Goal: Contribute content: Contribute content

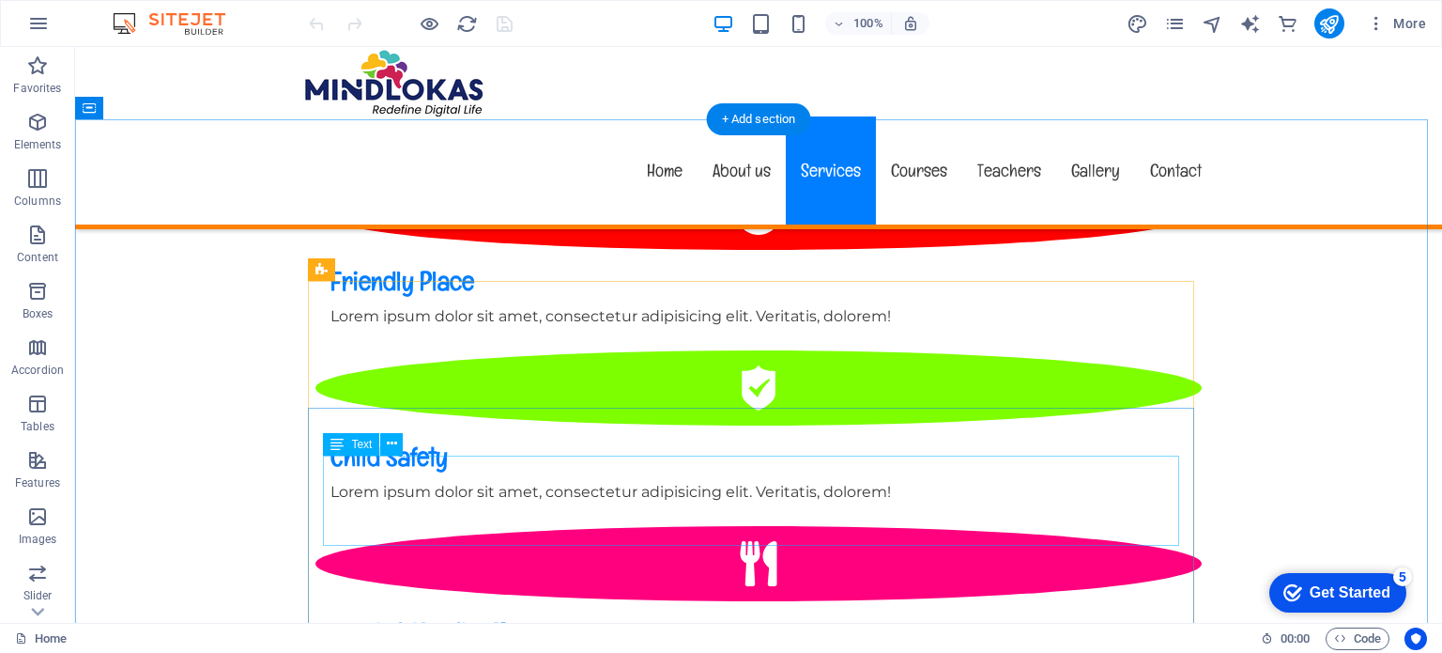
scroll to position [1743, 0]
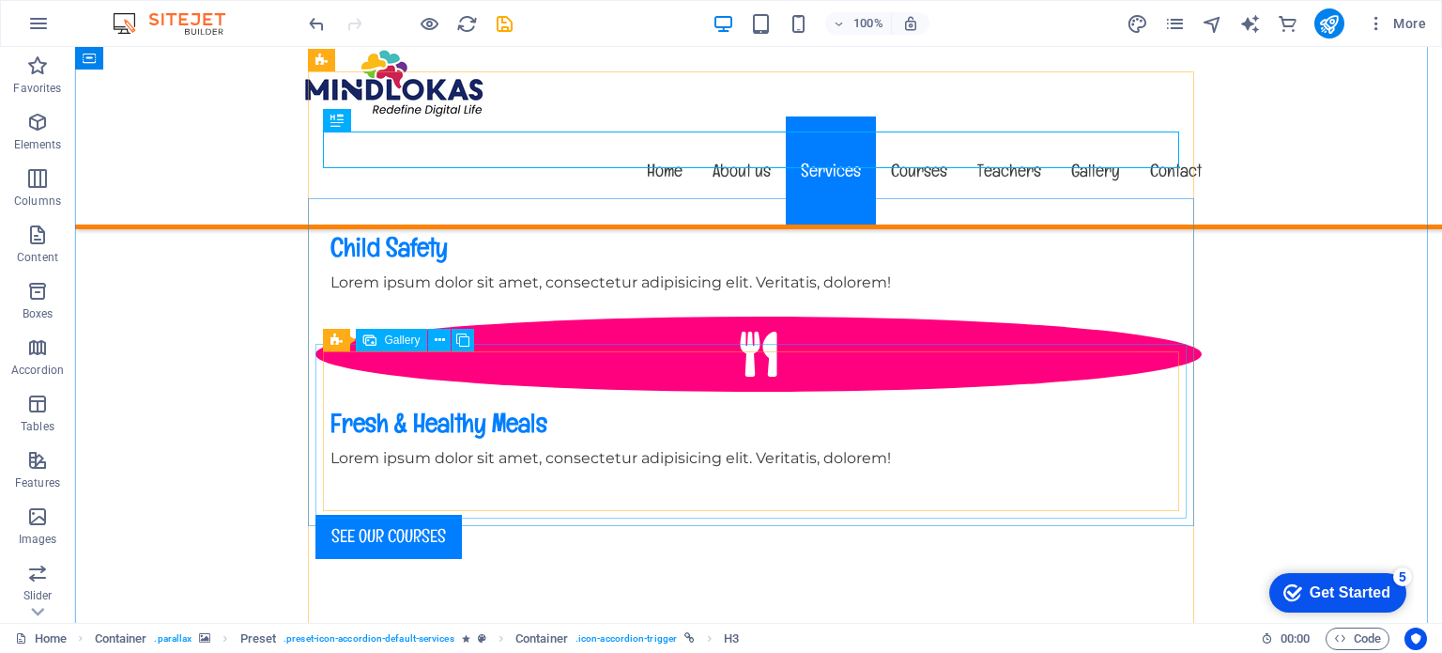
scroll to position [1931, 0]
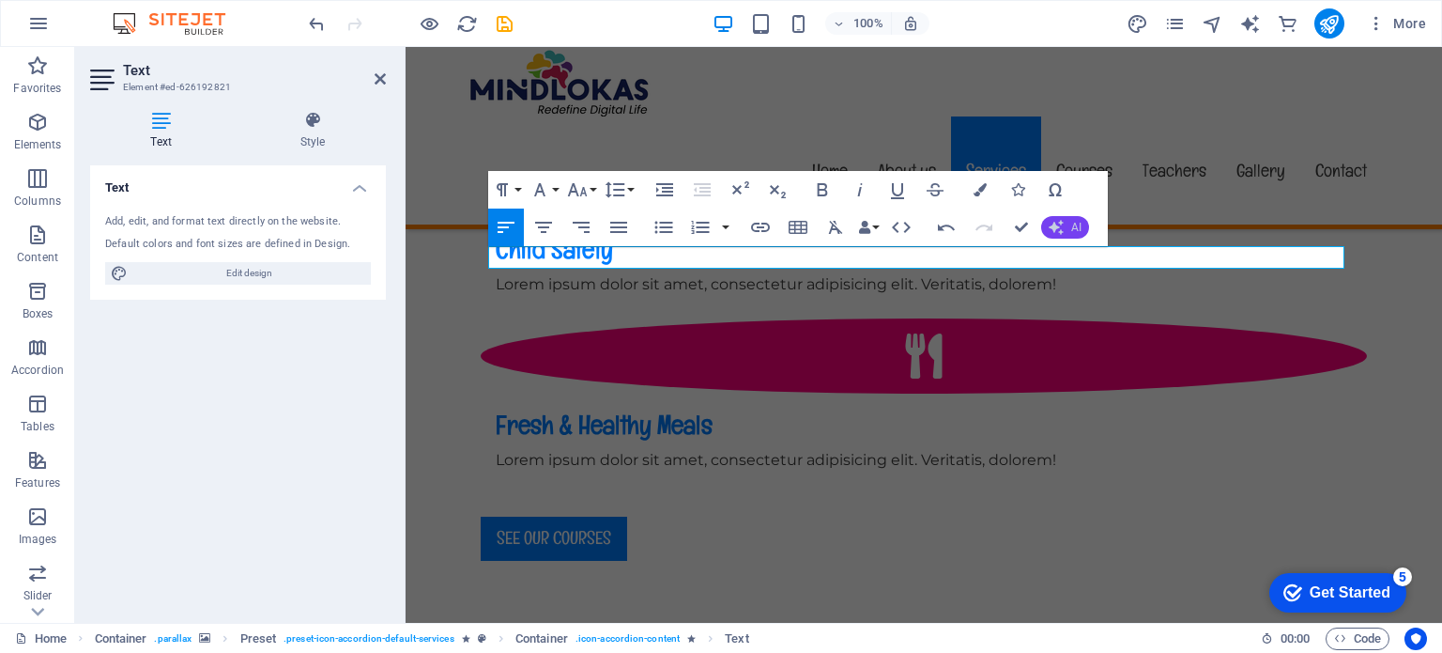
click at [1075, 222] on span "AI" at bounding box center [1076, 227] width 10 height 11
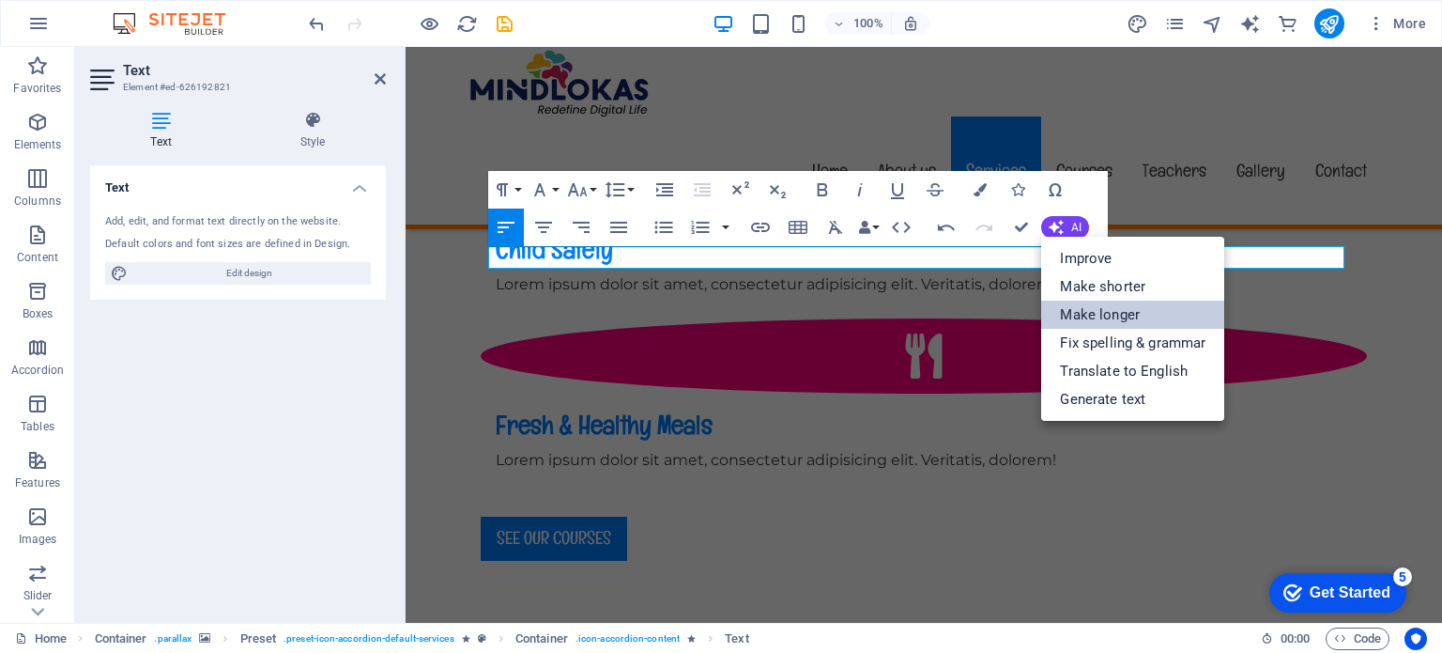
click at [1076, 319] on link "Make longer" at bounding box center [1132, 314] width 183 height 28
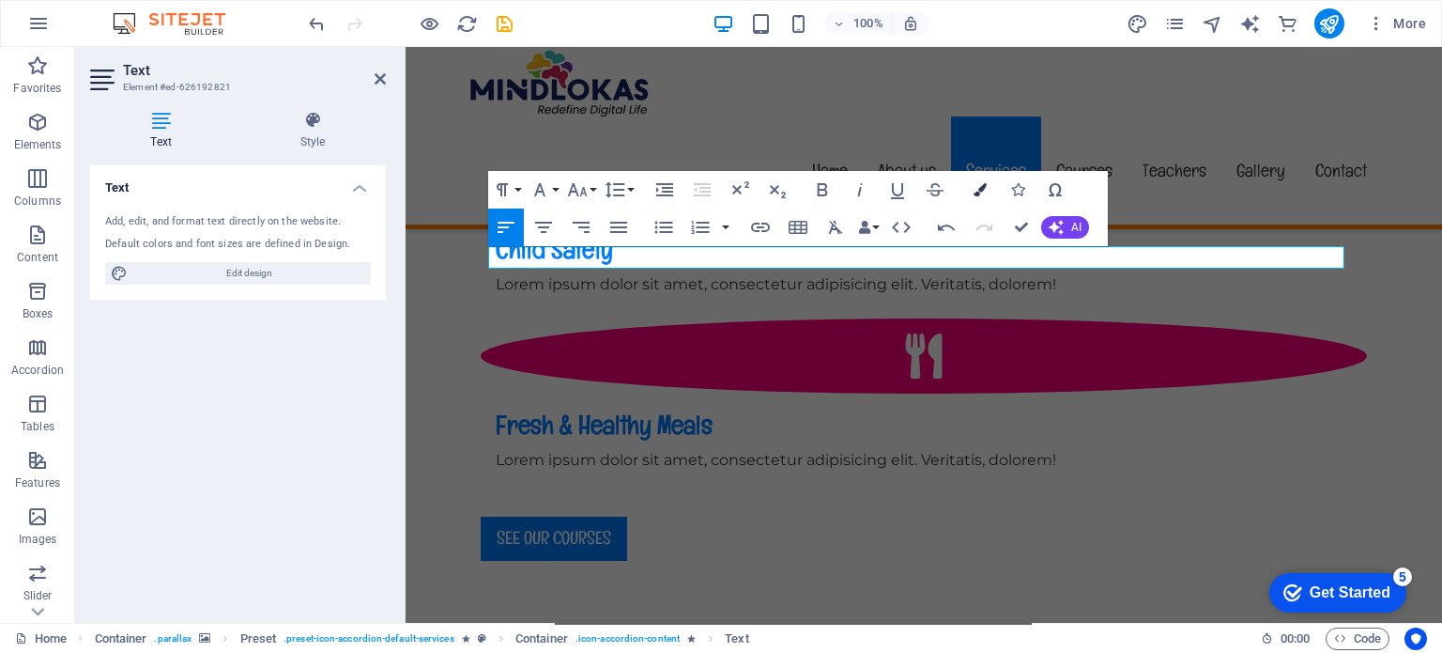
click at [978, 193] on icon "button" at bounding box center [980, 189] width 13 height 13
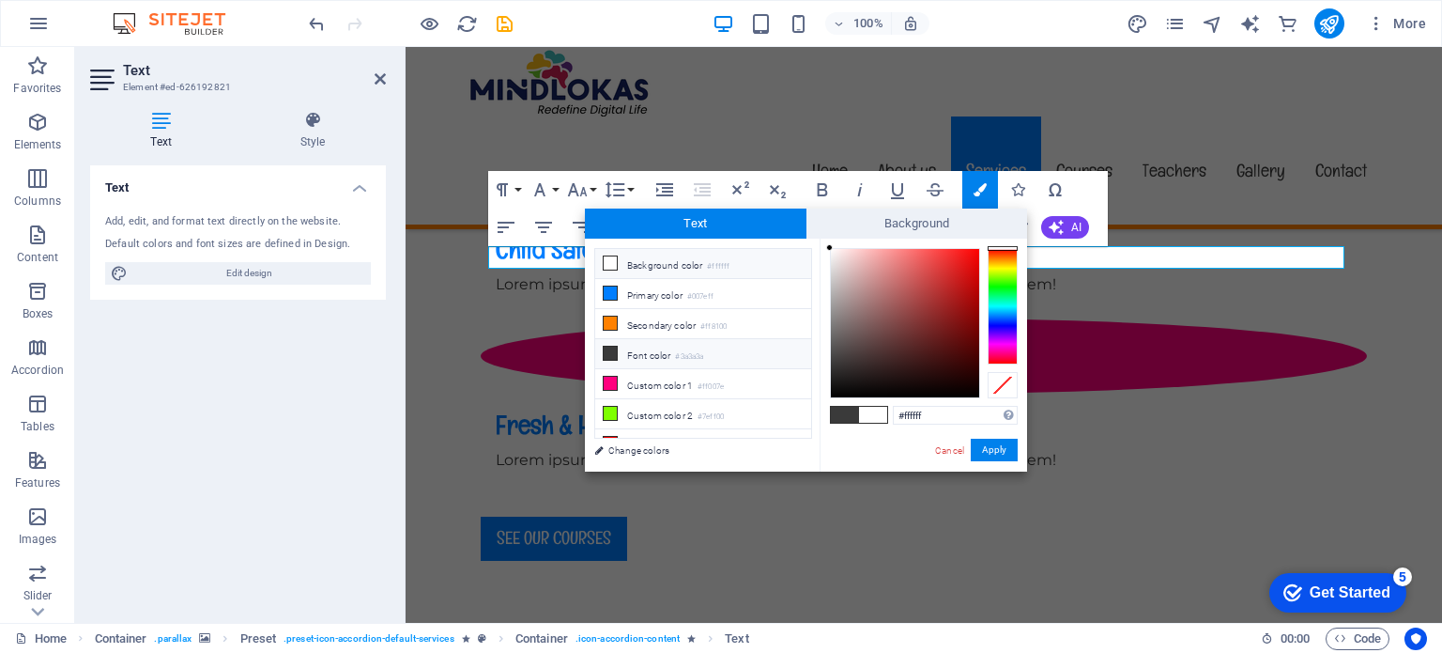
click at [612, 269] on icon at bounding box center [610, 262] width 13 height 13
click at [873, 419] on span at bounding box center [873, 415] width 28 height 16
click at [984, 442] on button "Apply" at bounding box center [994, 450] width 47 height 23
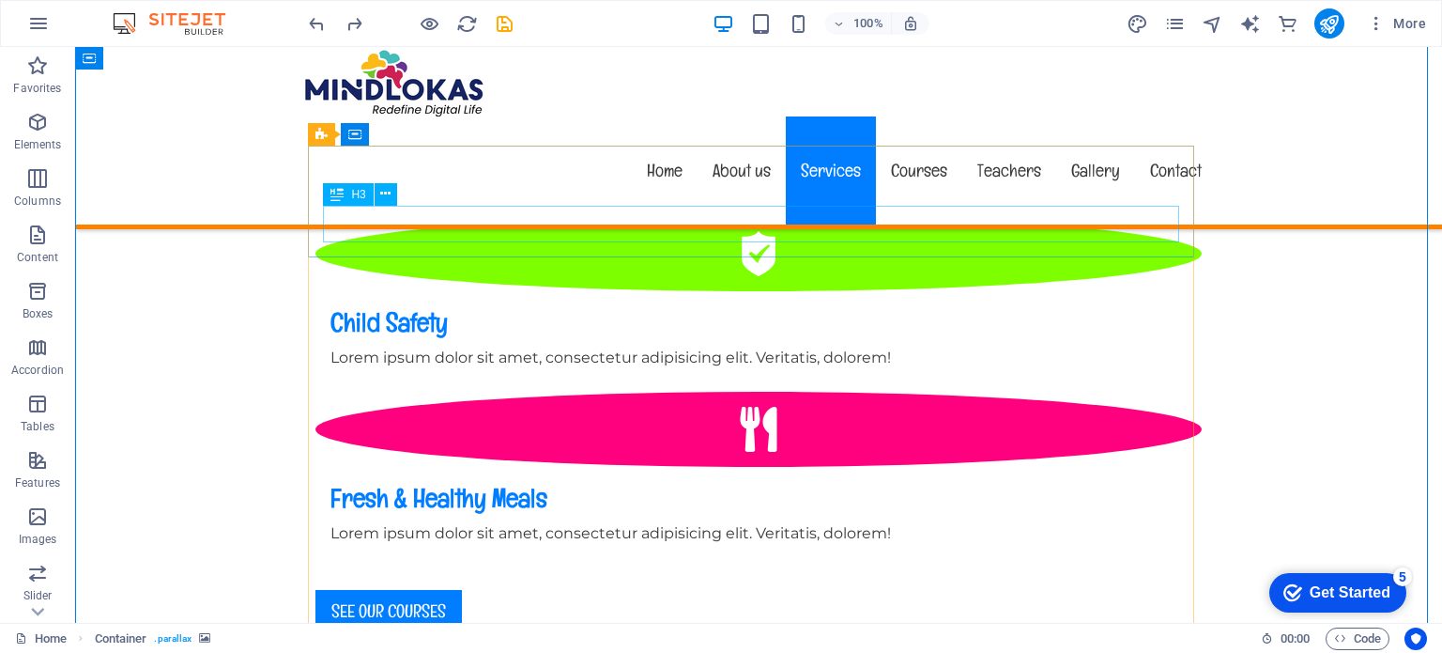
scroll to position [1867, 0]
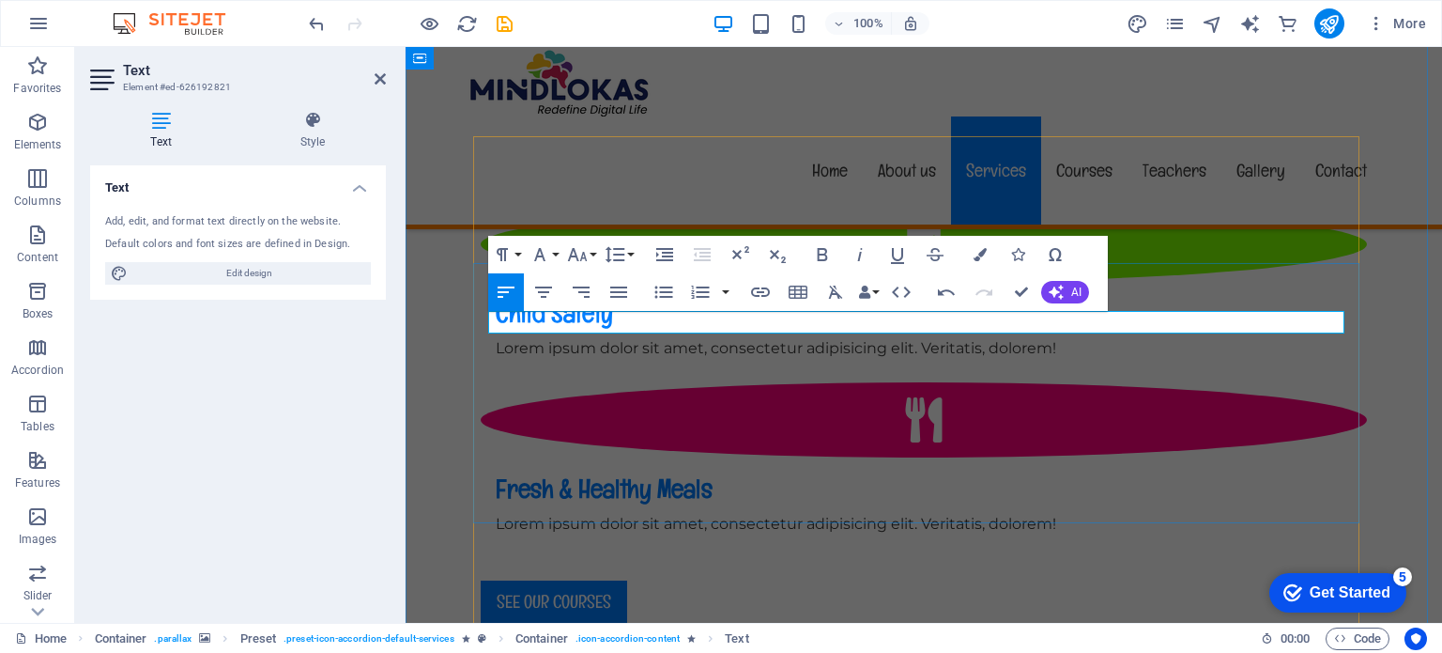
copy p "Beat screen addiction, learn healthy tech habits and build device-life balance"
click at [1073, 291] on span "AI" at bounding box center [1076, 291] width 10 height 11
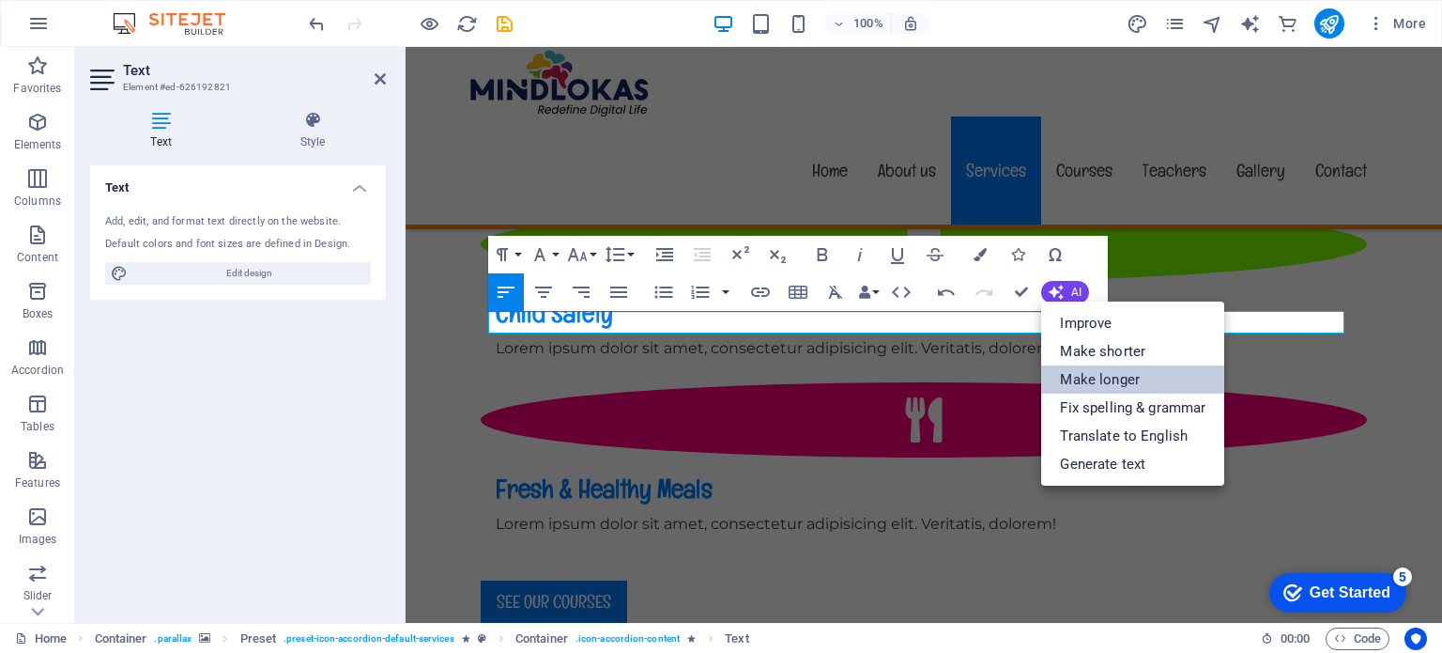
click at [1095, 369] on link "Make longer" at bounding box center [1132, 379] width 183 height 28
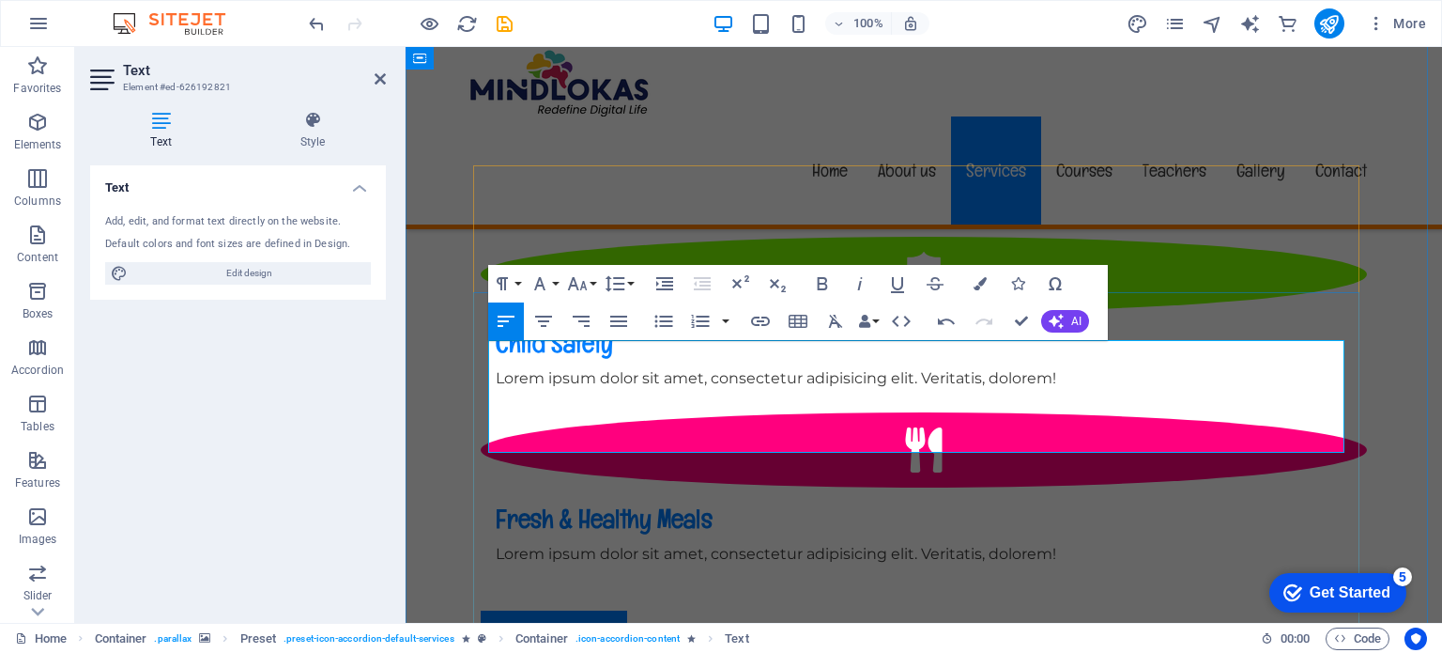
scroll to position [1837, 0]
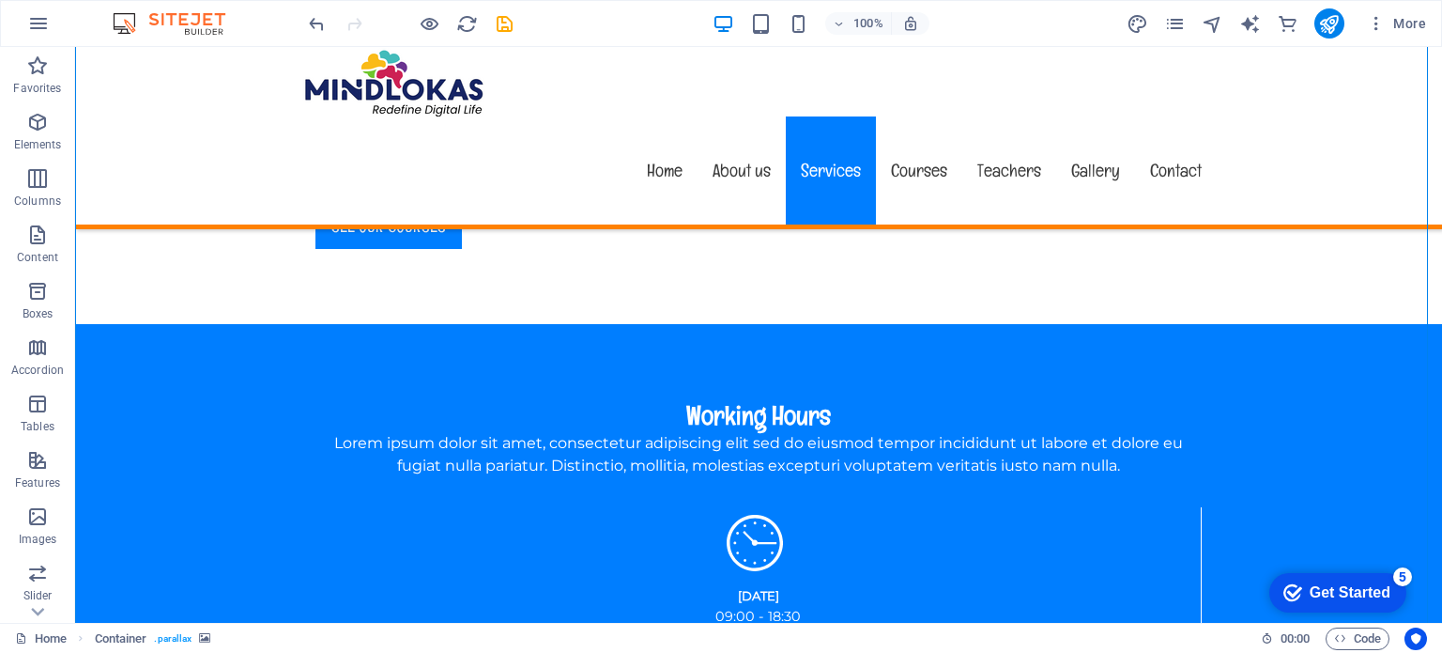
scroll to position [2249, 0]
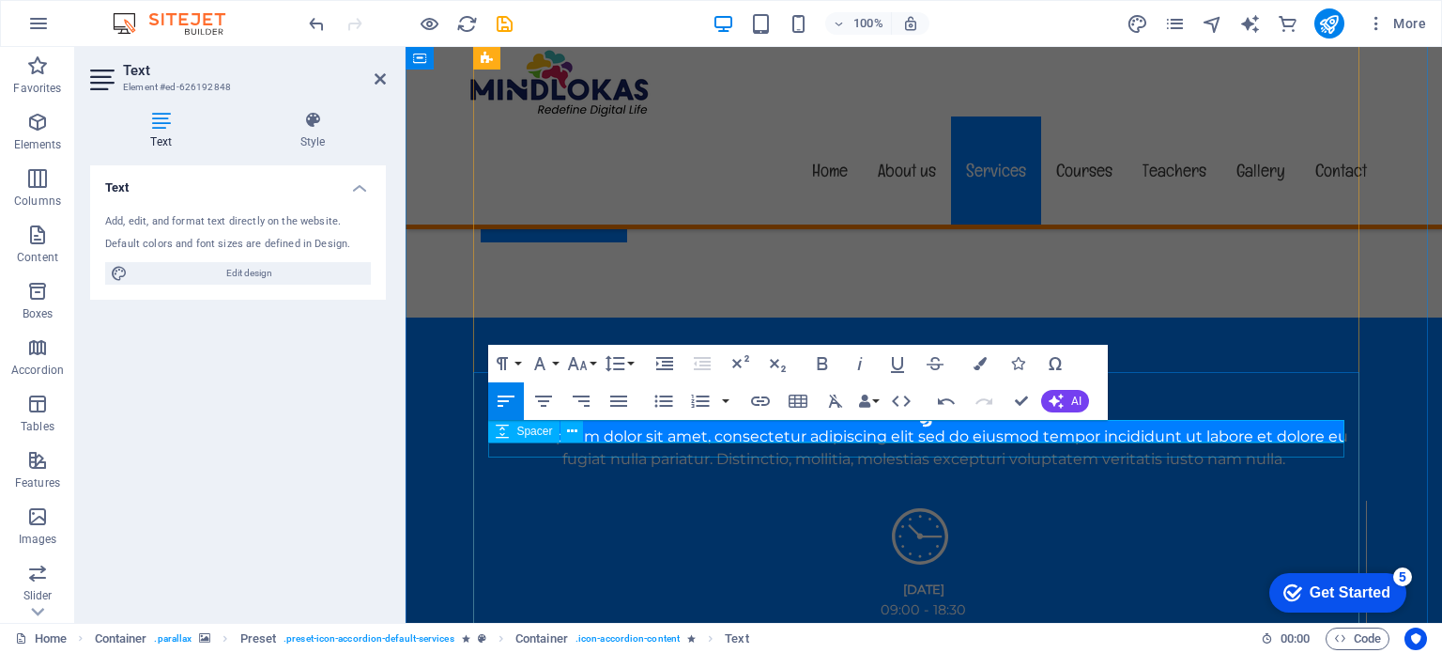
scroll to position [1084, 6]
click at [1067, 401] on button "AI" at bounding box center [1065, 401] width 48 height 23
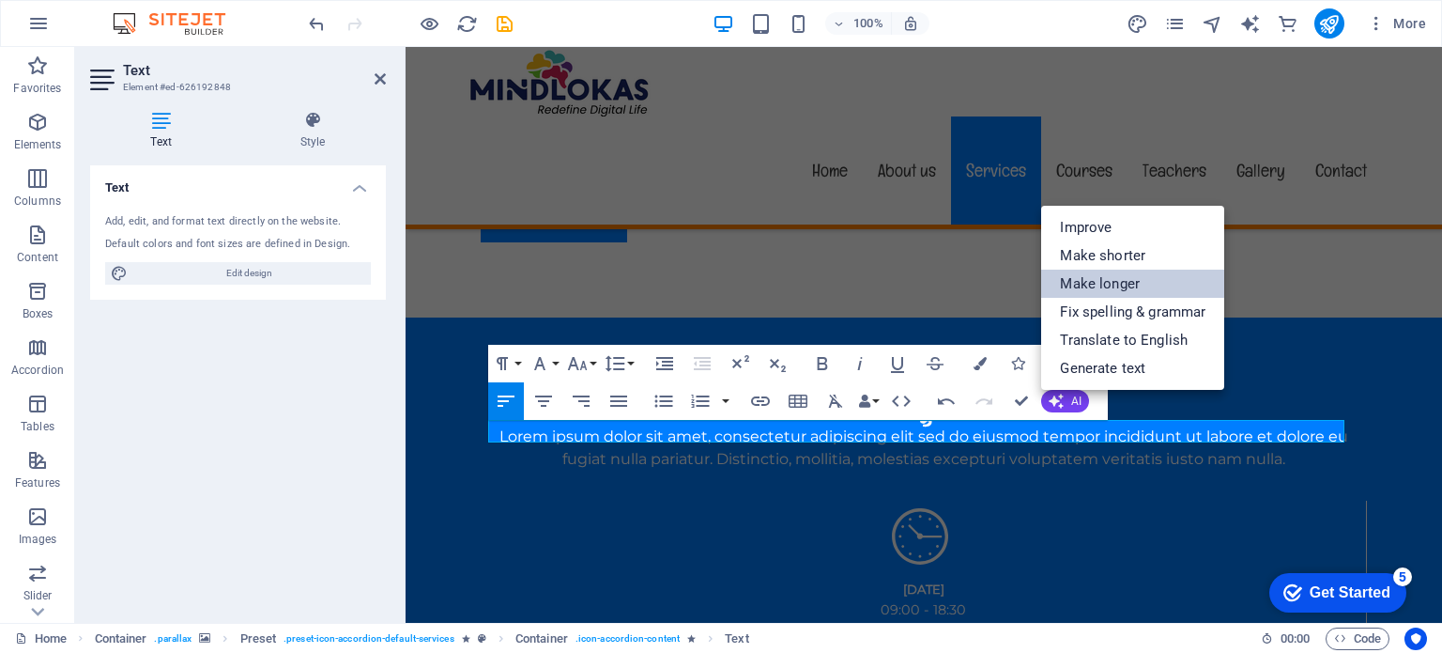
click at [1101, 280] on link "Make longer" at bounding box center [1132, 283] width 183 height 28
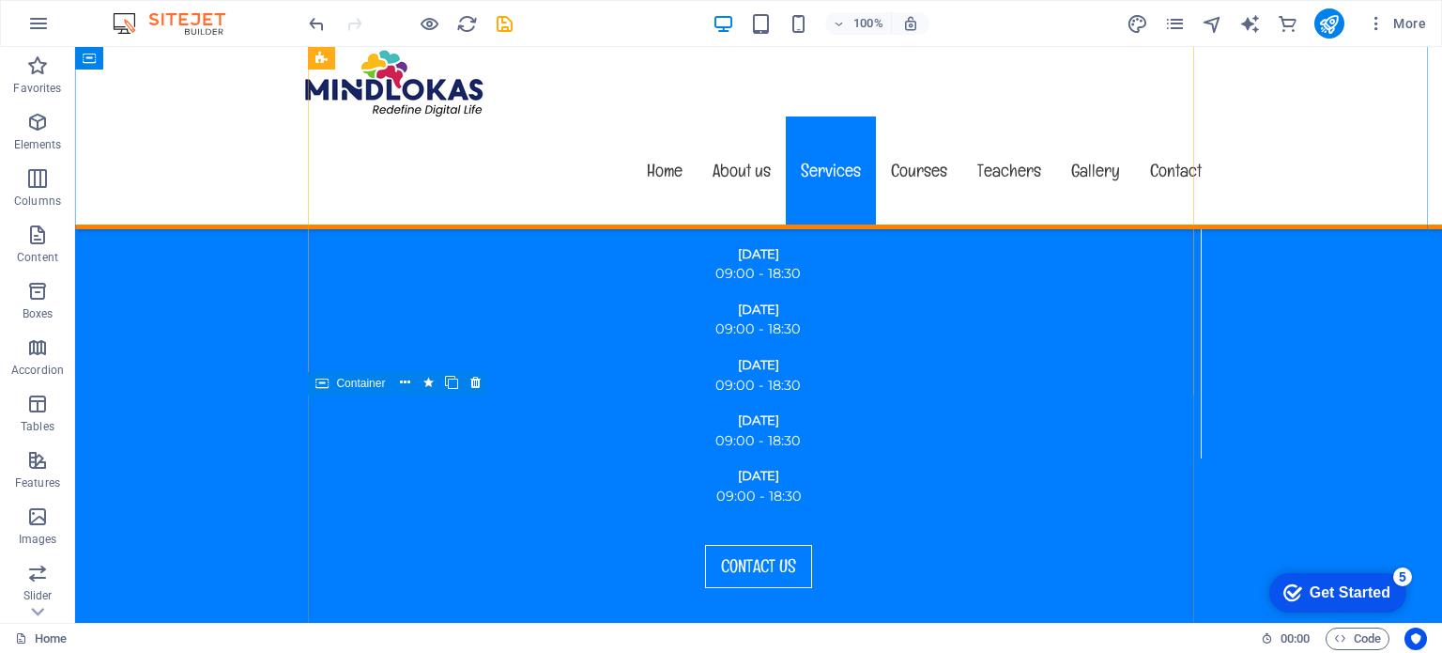
scroll to position [2695, 0]
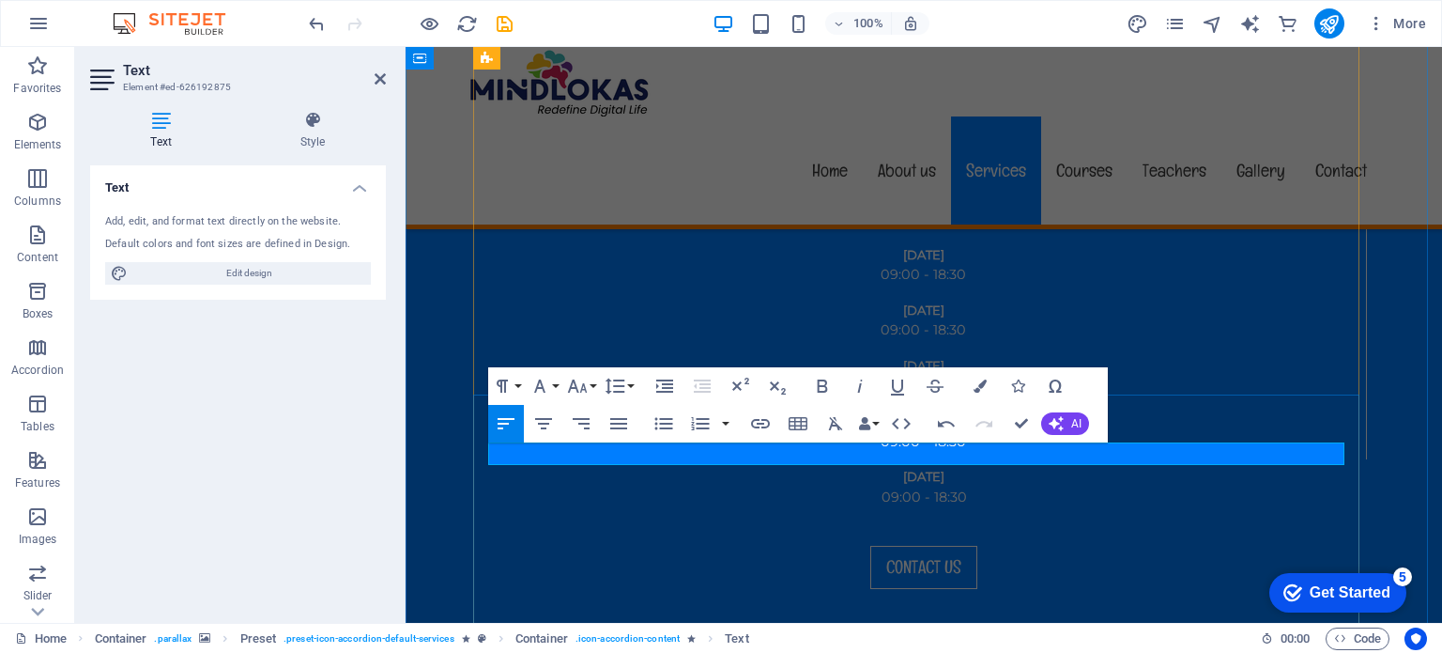
scroll to position [768, 6]
click at [1063, 417] on icon "button" at bounding box center [1056, 423] width 15 height 15
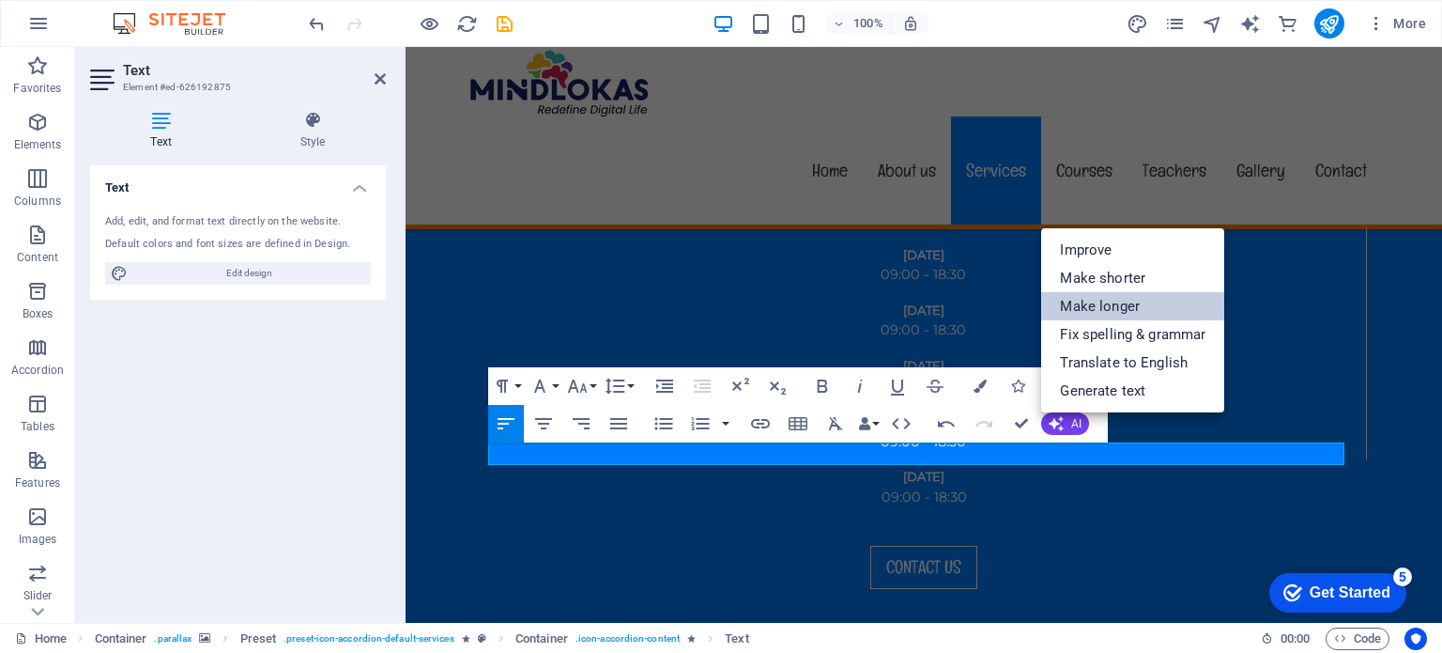
click at [1114, 310] on link "Make longer" at bounding box center [1132, 306] width 183 height 28
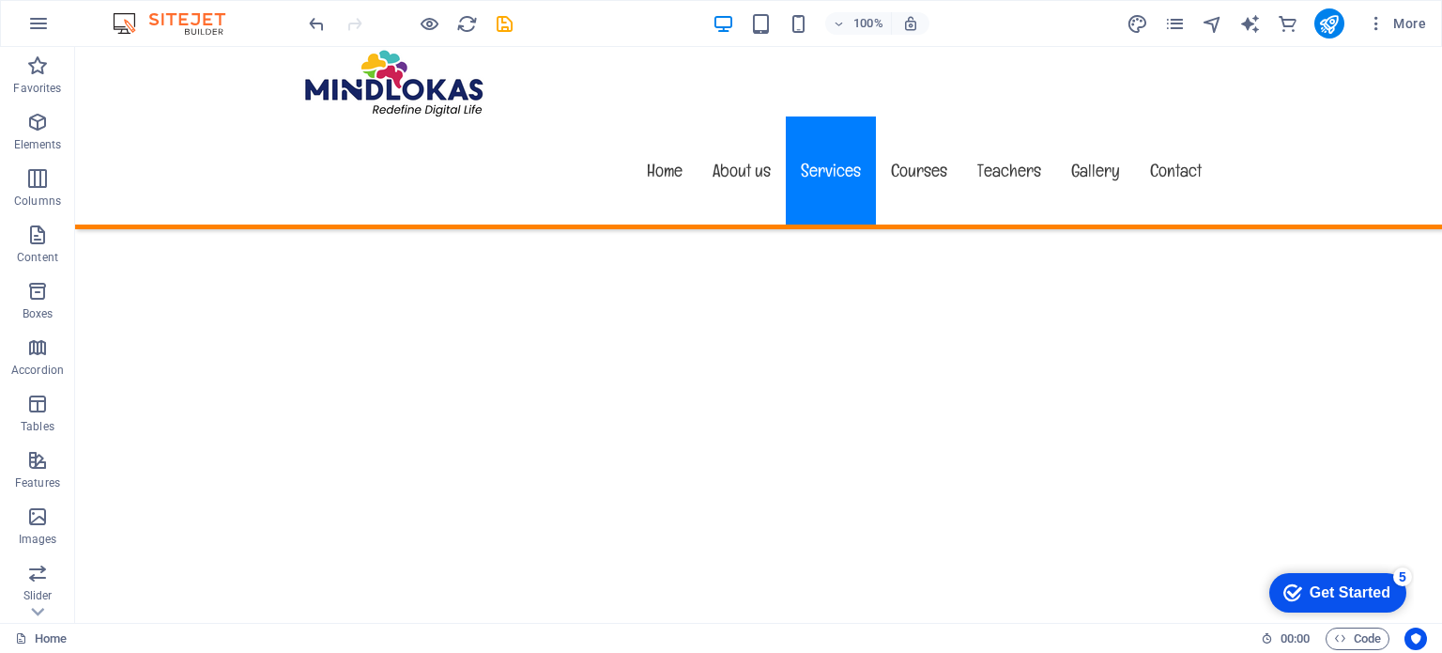
scroll to position [3272, 0]
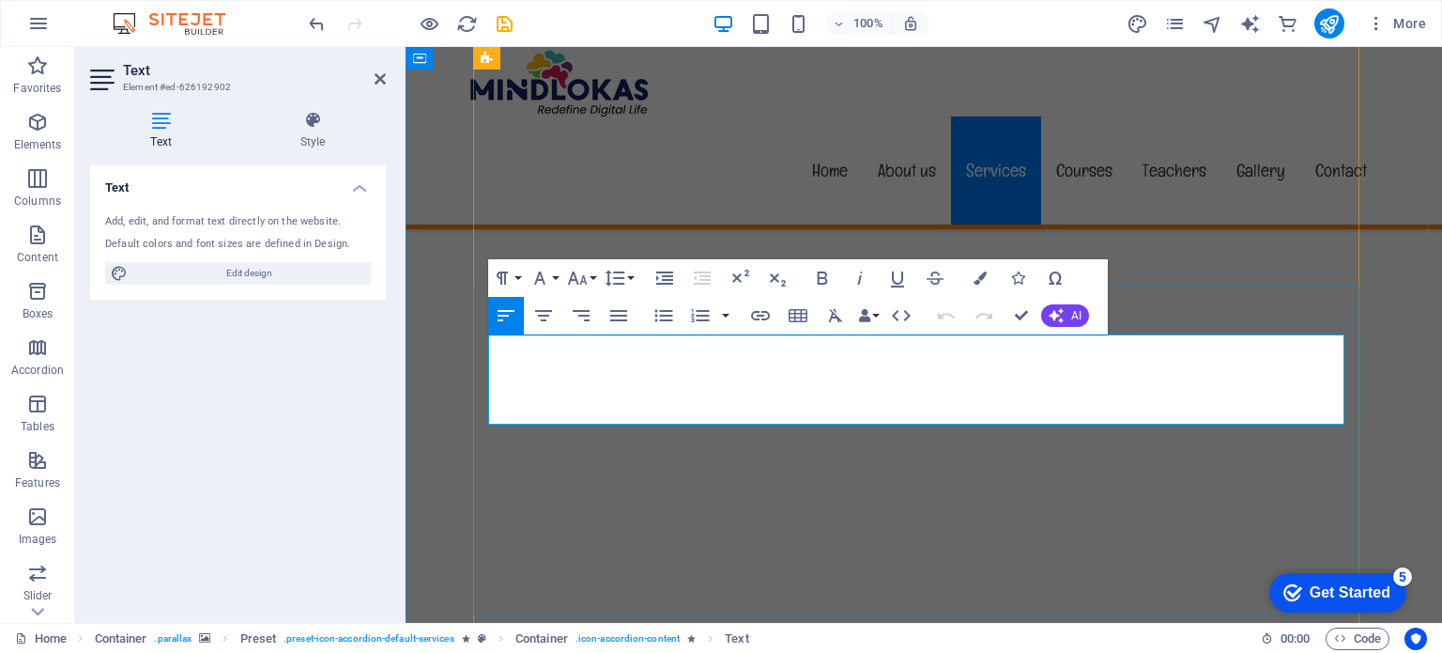
scroll to position [936, 2]
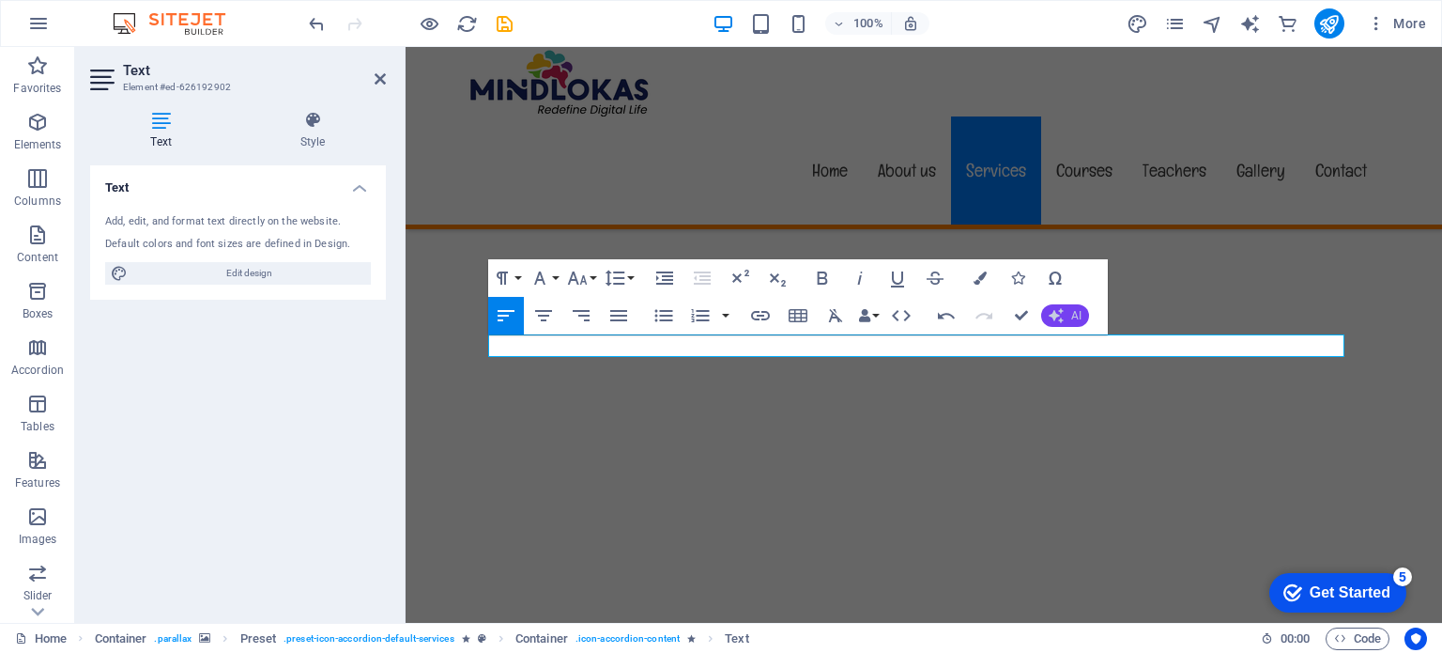
click at [1057, 321] on icon "button" at bounding box center [1056, 315] width 15 height 15
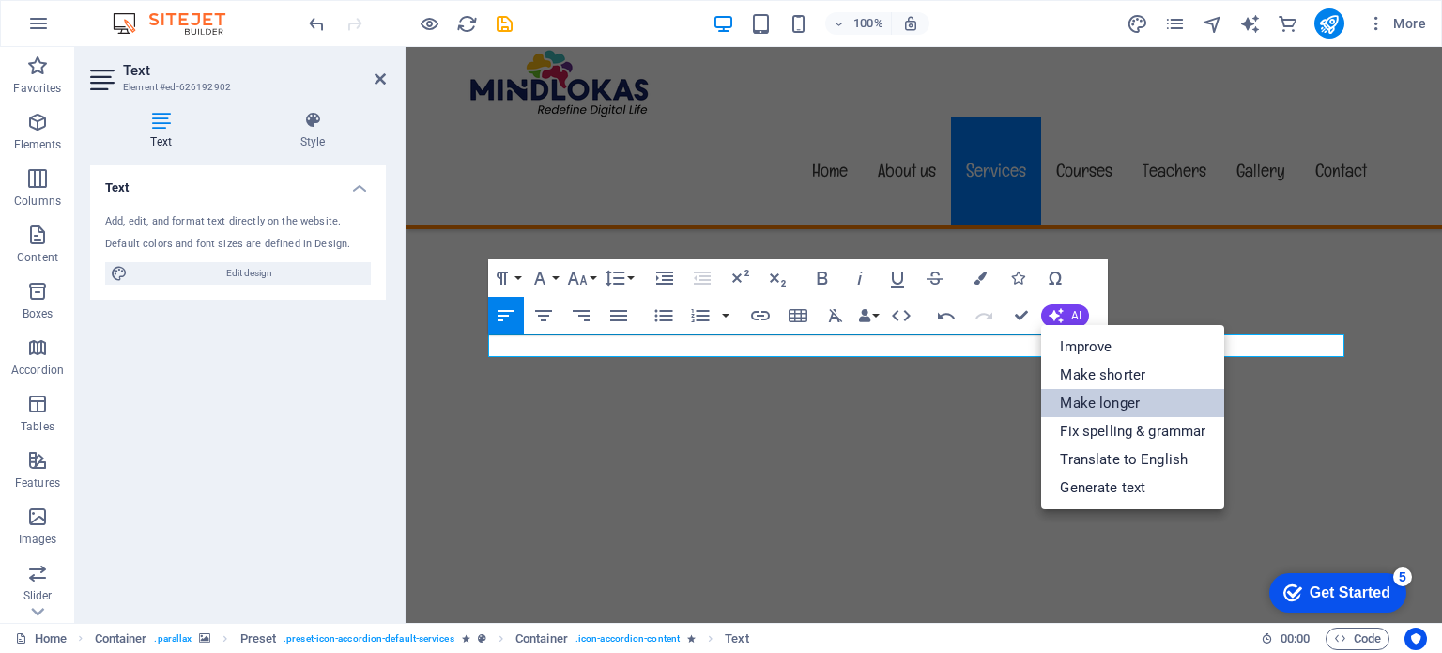
click at [1103, 394] on link "Make longer" at bounding box center [1132, 403] width 183 height 28
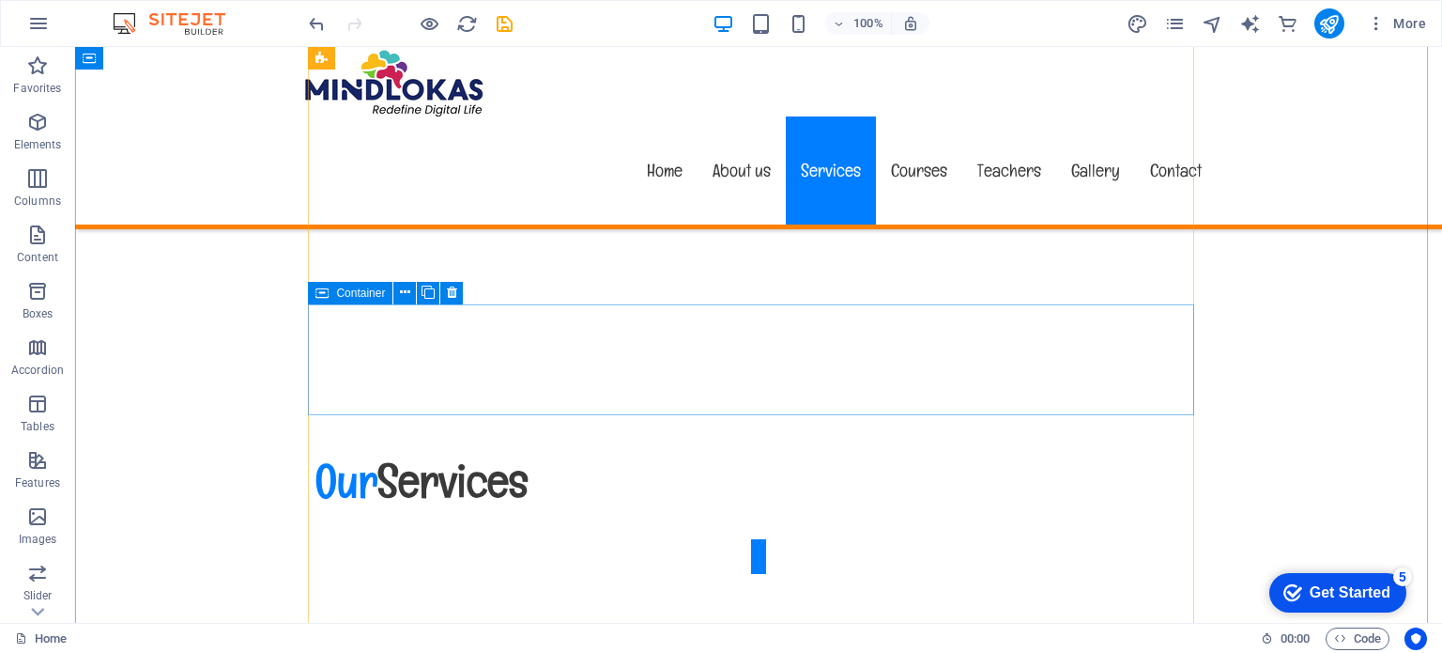
scroll to position [3601, 0]
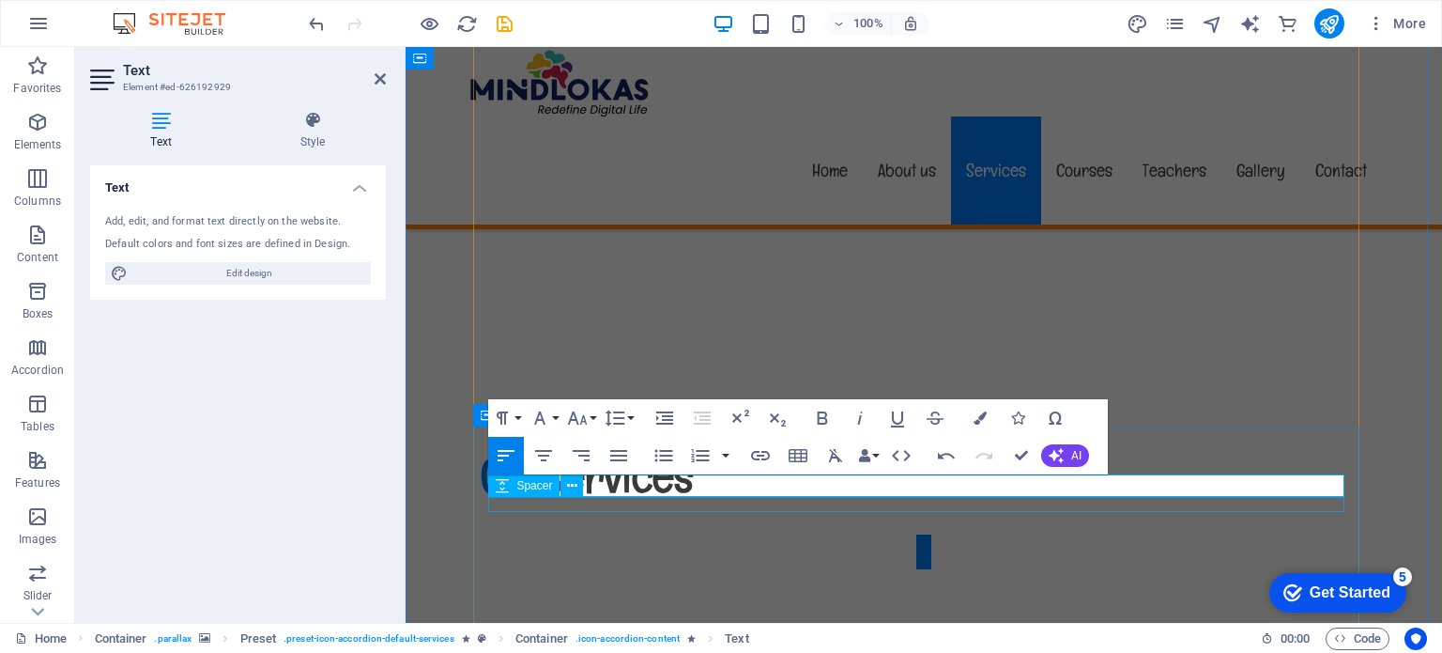
scroll to position [916, 6]
click at [1075, 463] on button "AI" at bounding box center [1065, 455] width 48 height 23
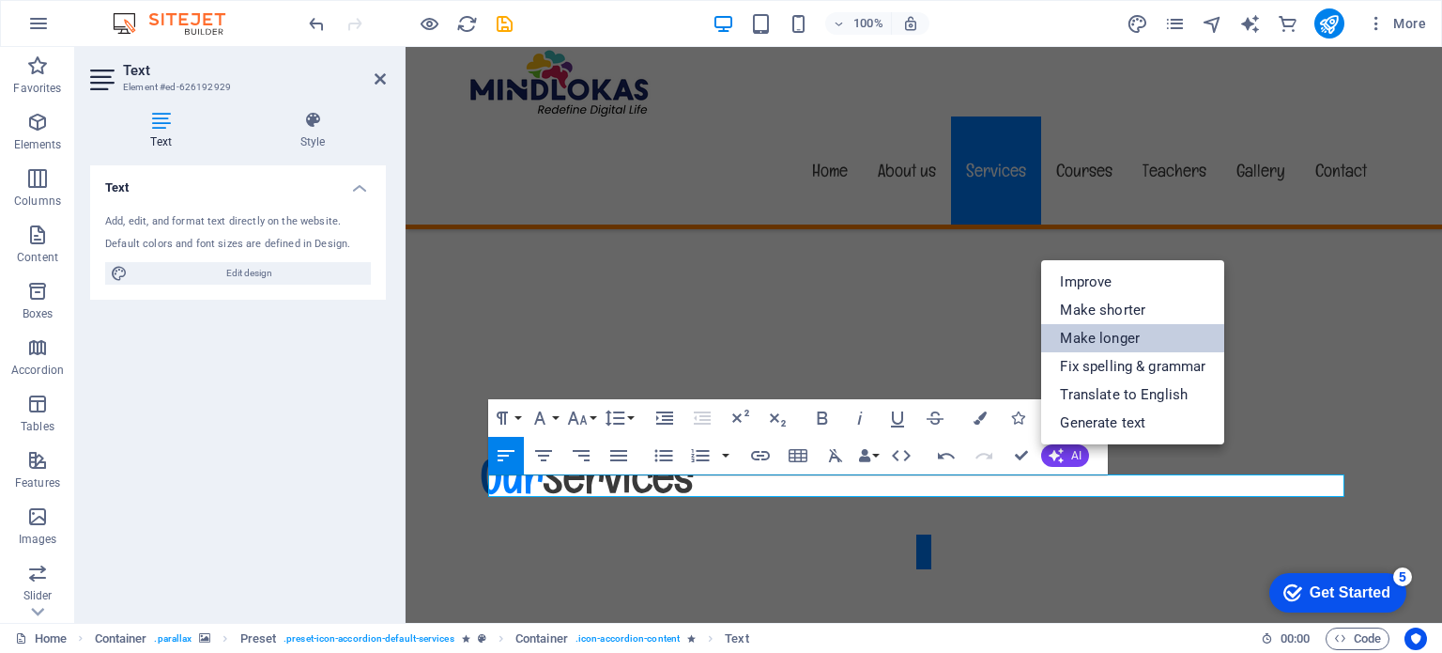
click at [1127, 334] on link "Make longer" at bounding box center [1132, 338] width 183 height 28
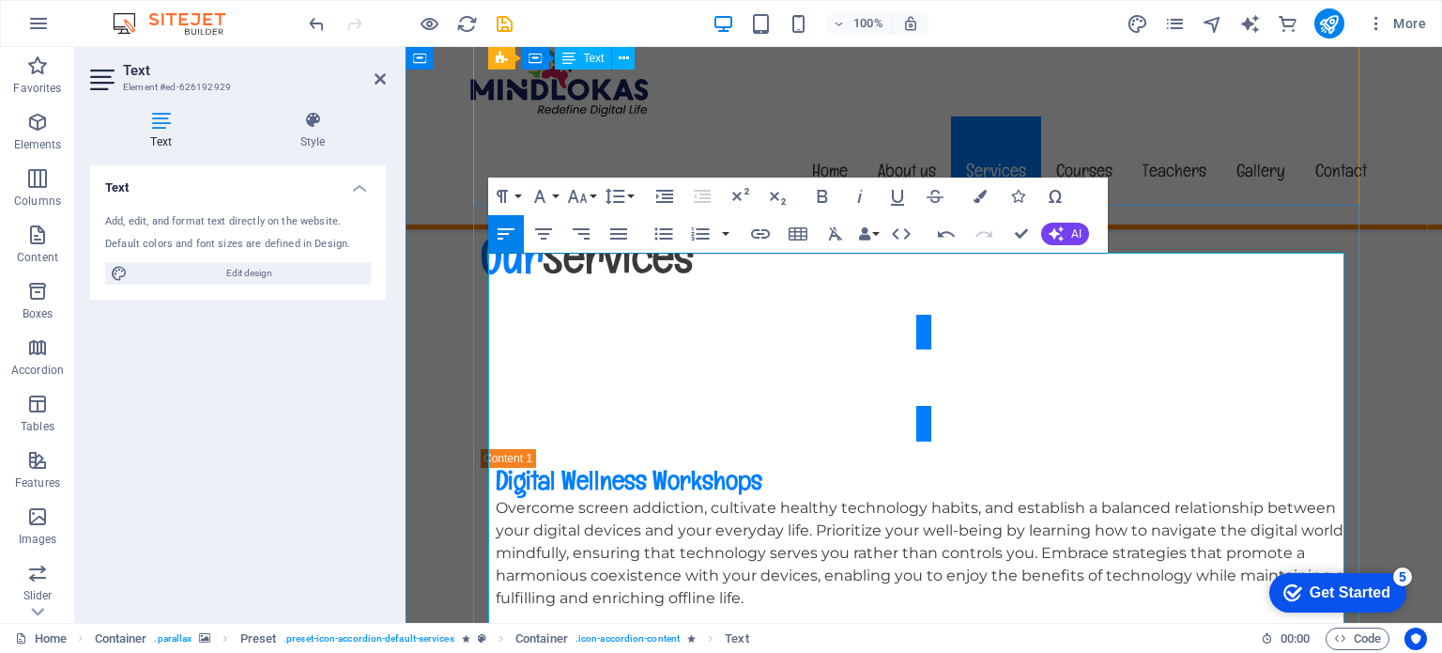
scroll to position [3824, 0]
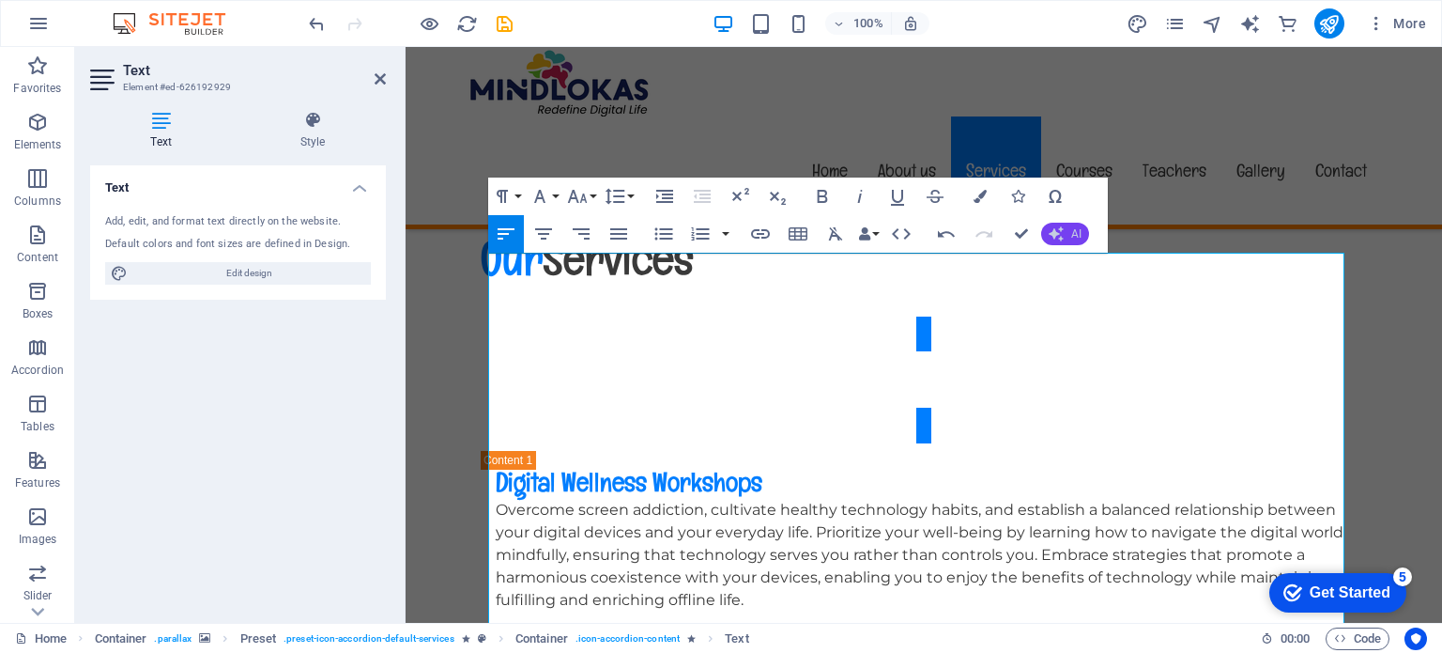
click at [1078, 232] on span "AI" at bounding box center [1076, 233] width 10 height 11
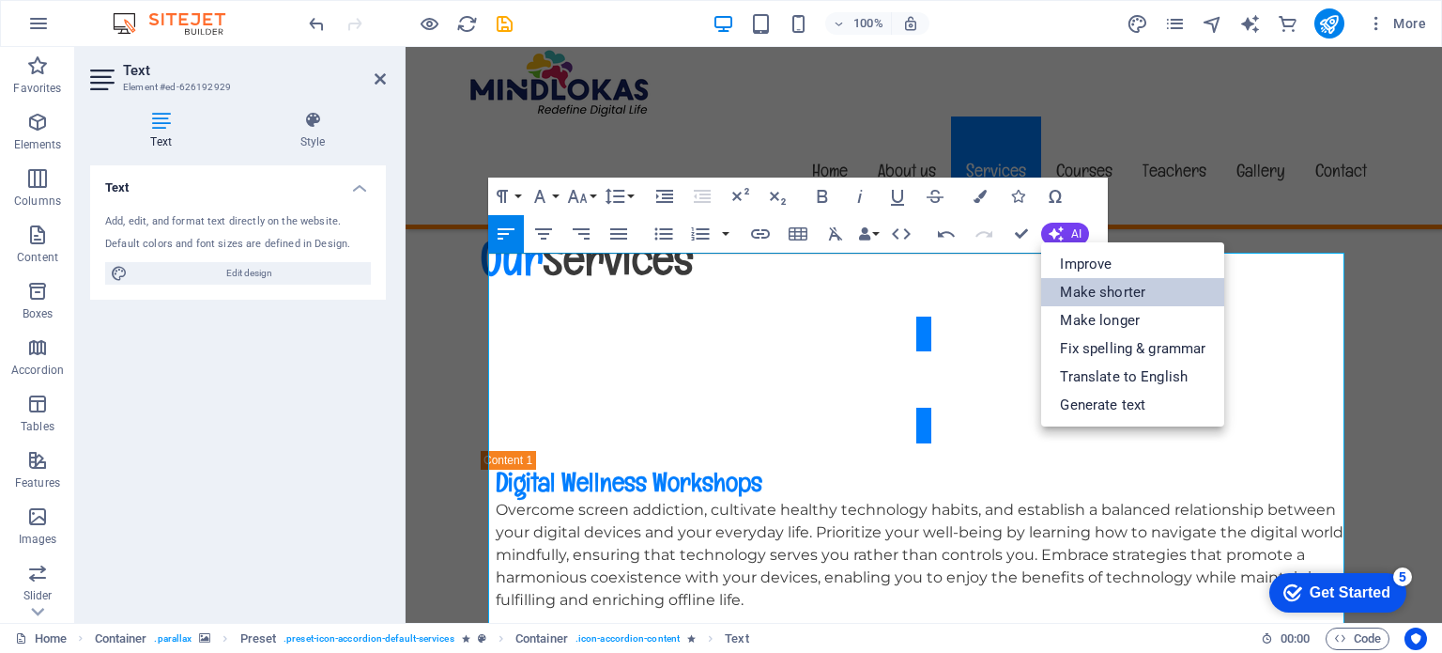
click at [1086, 289] on link "Make shorter" at bounding box center [1132, 292] width 183 height 28
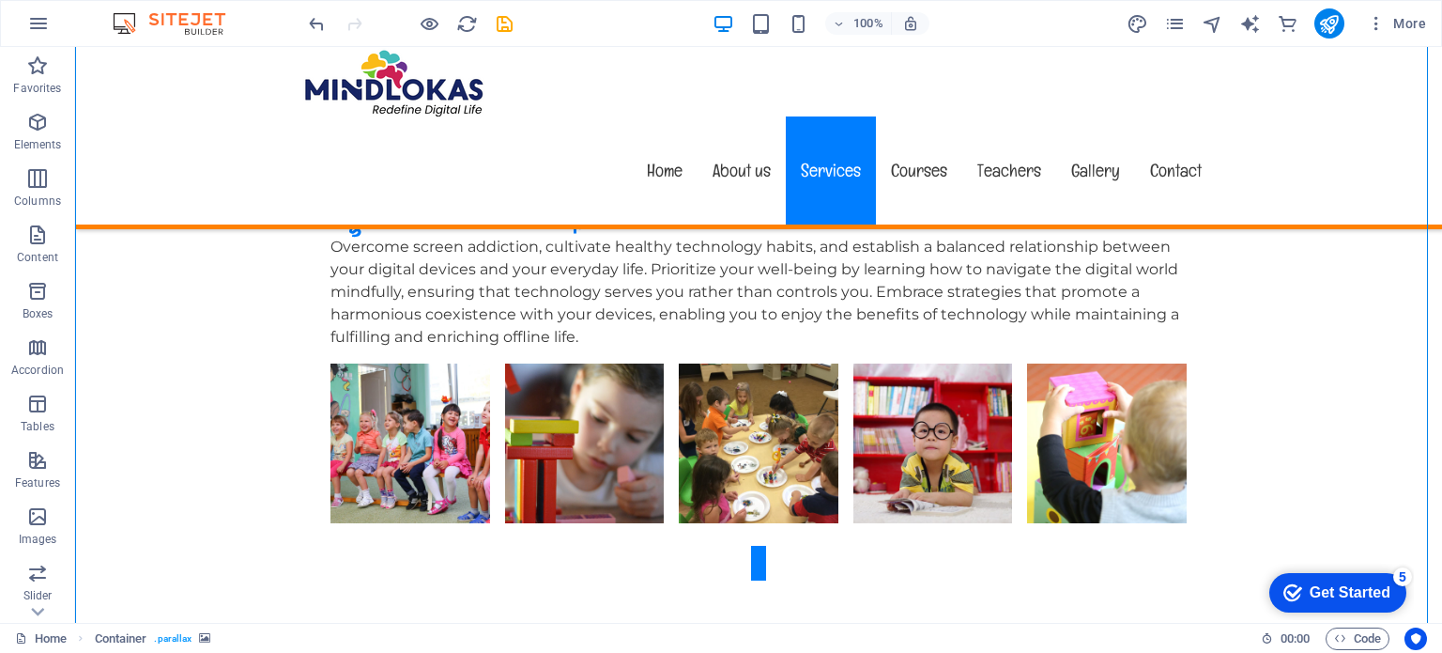
scroll to position [4081, 0]
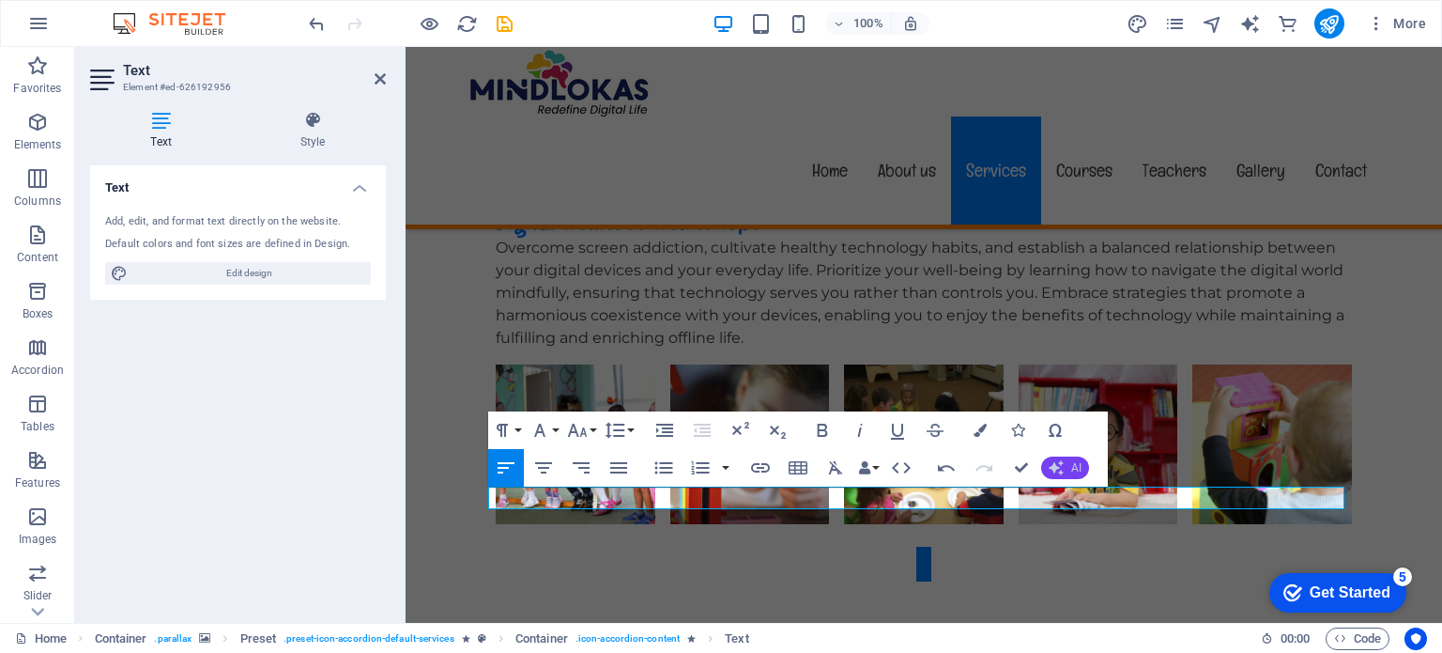
click at [1049, 463] on icon "button" at bounding box center [1056, 467] width 15 height 15
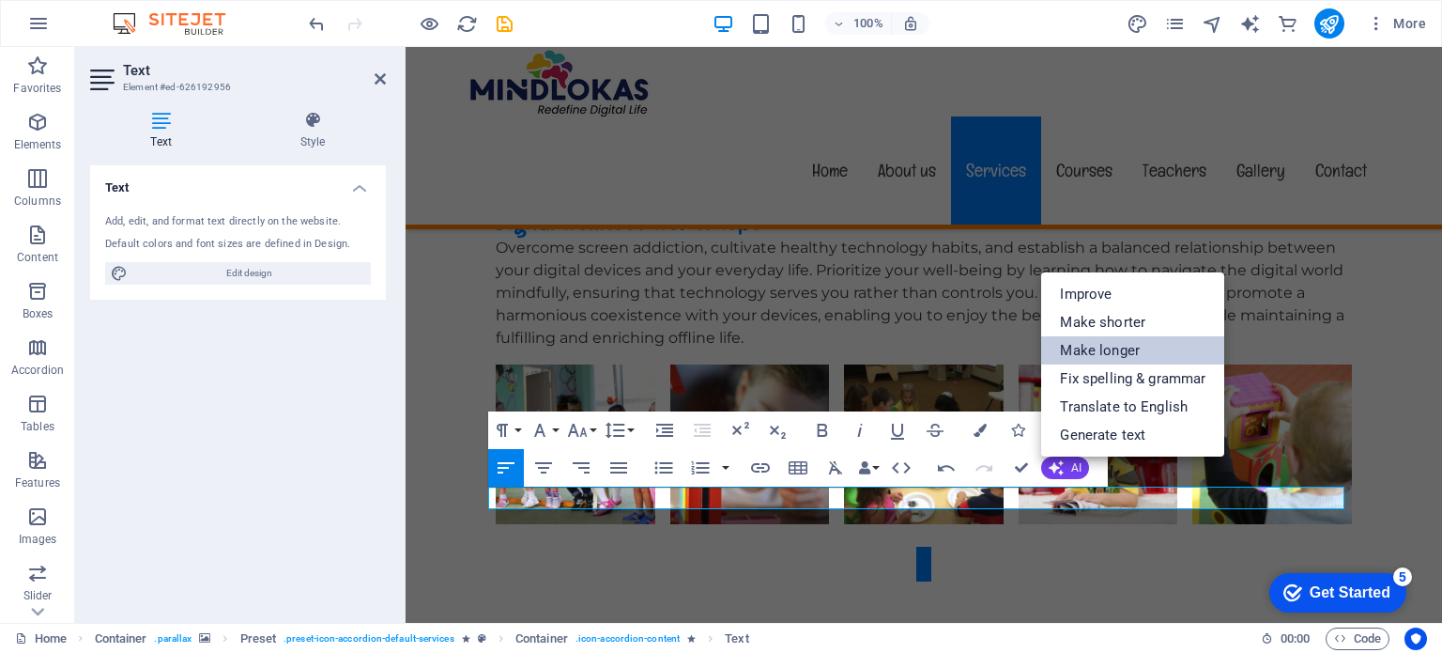
click at [1108, 337] on link "Make longer" at bounding box center [1132, 350] width 183 height 28
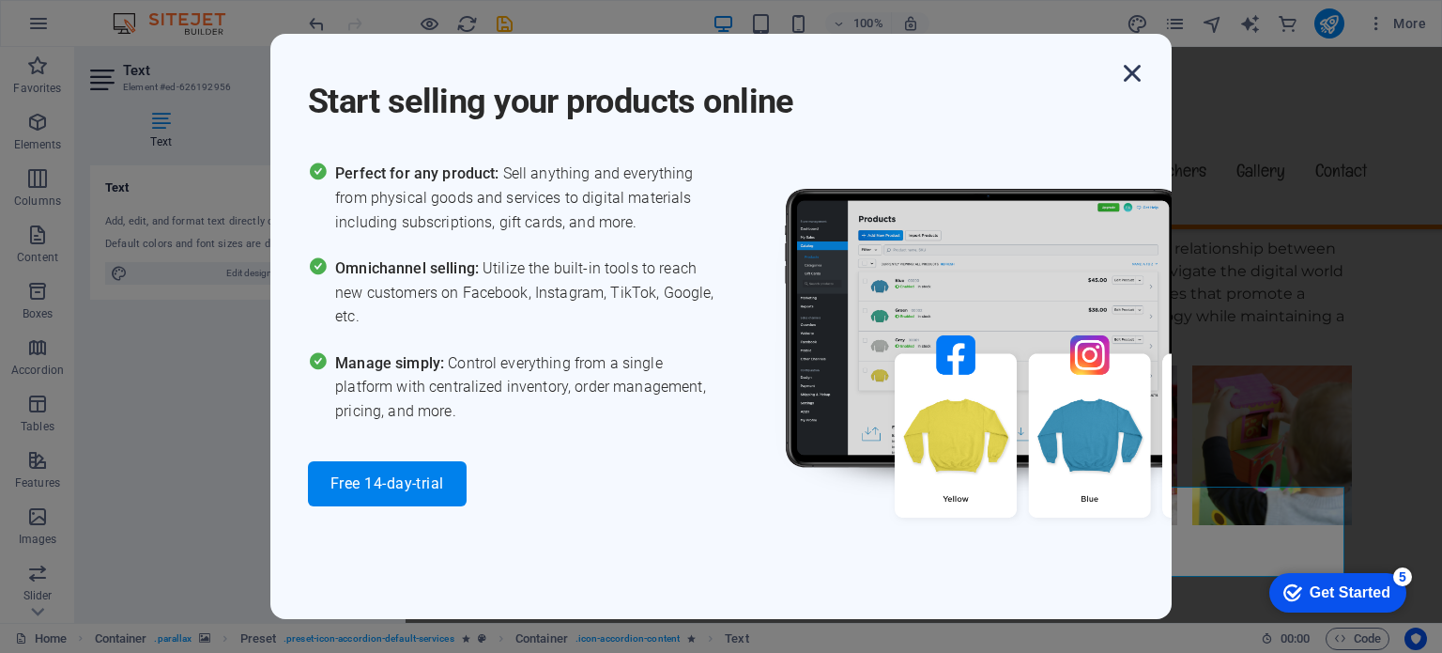
click at [1130, 76] on icon "button" at bounding box center [1133, 73] width 34 height 34
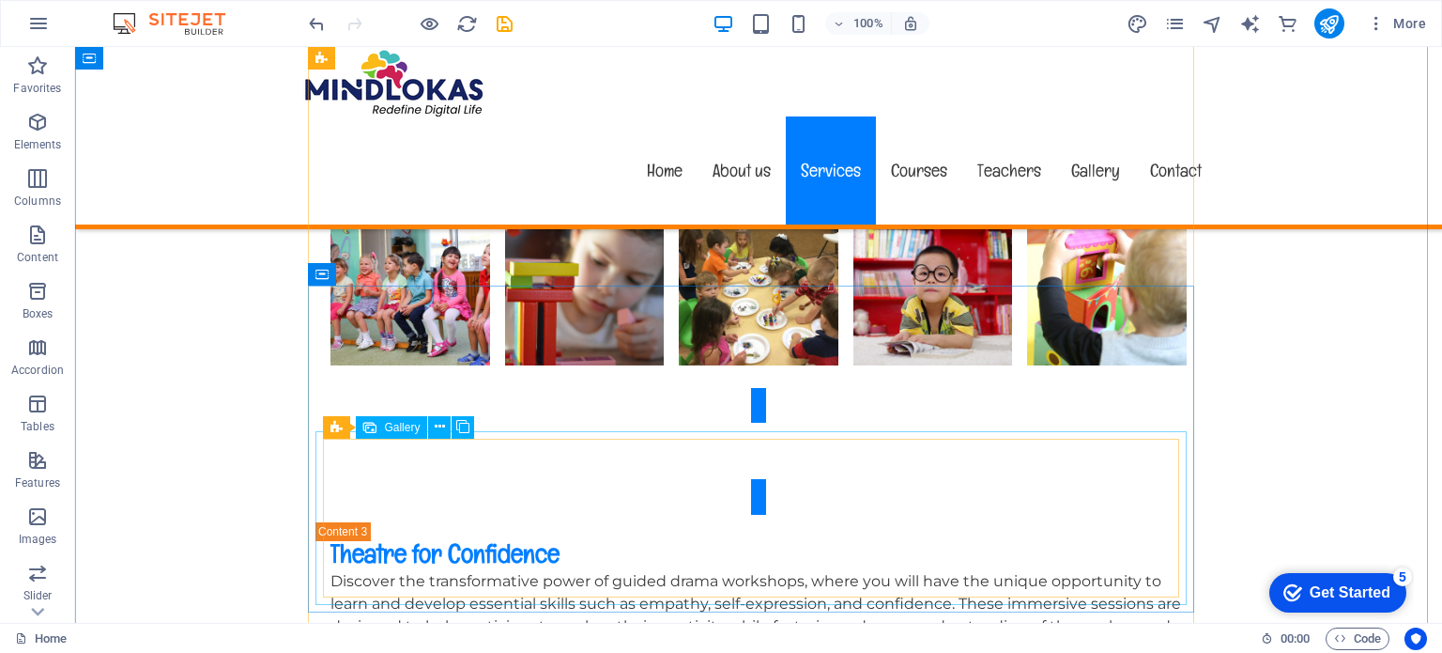
scroll to position [4703, 0]
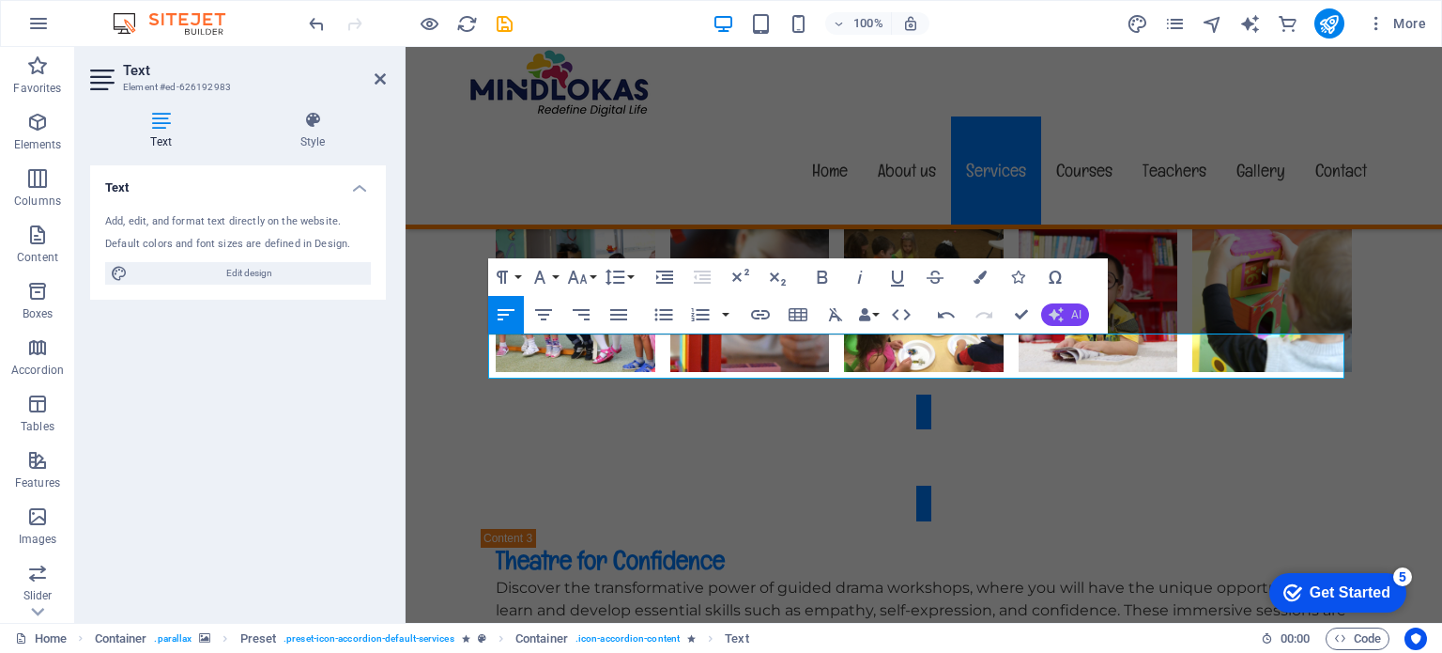
click at [1062, 308] on icon "button" at bounding box center [1056, 314] width 15 height 15
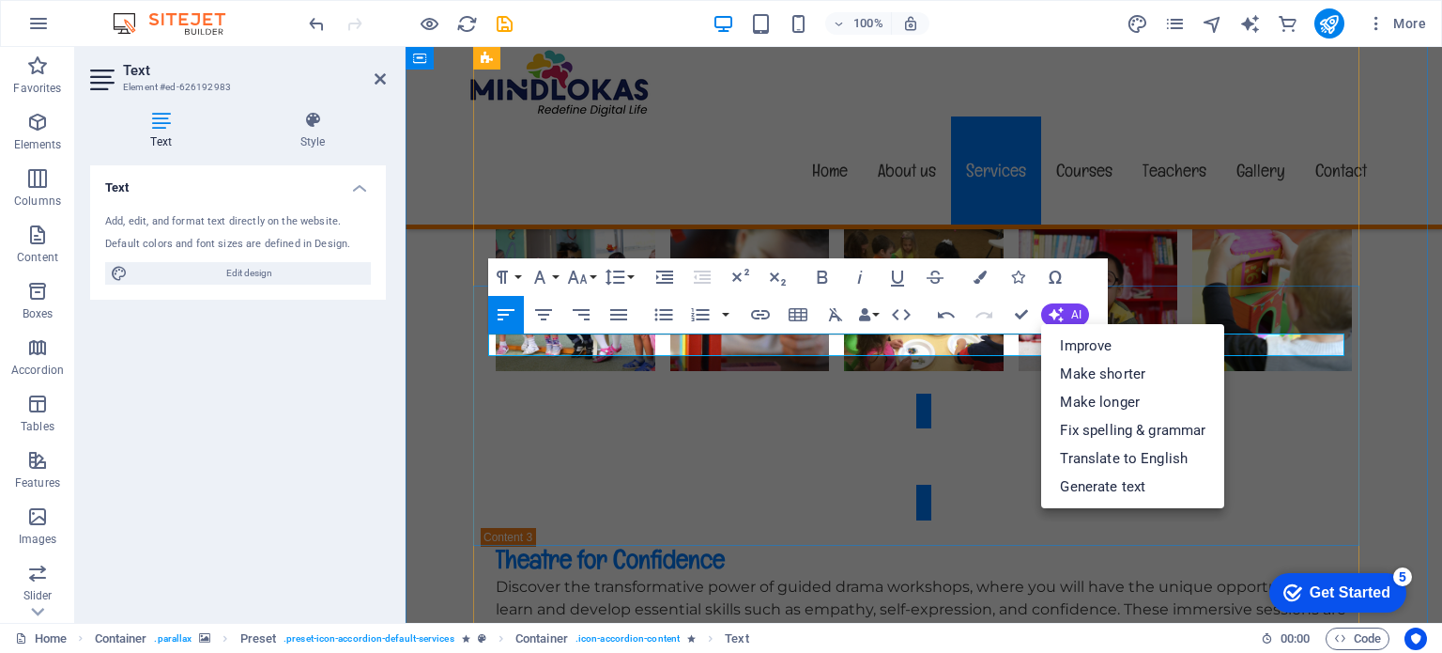
click at [1124, 402] on link "Make longer" at bounding box center [1132, 402] width 183 height 28
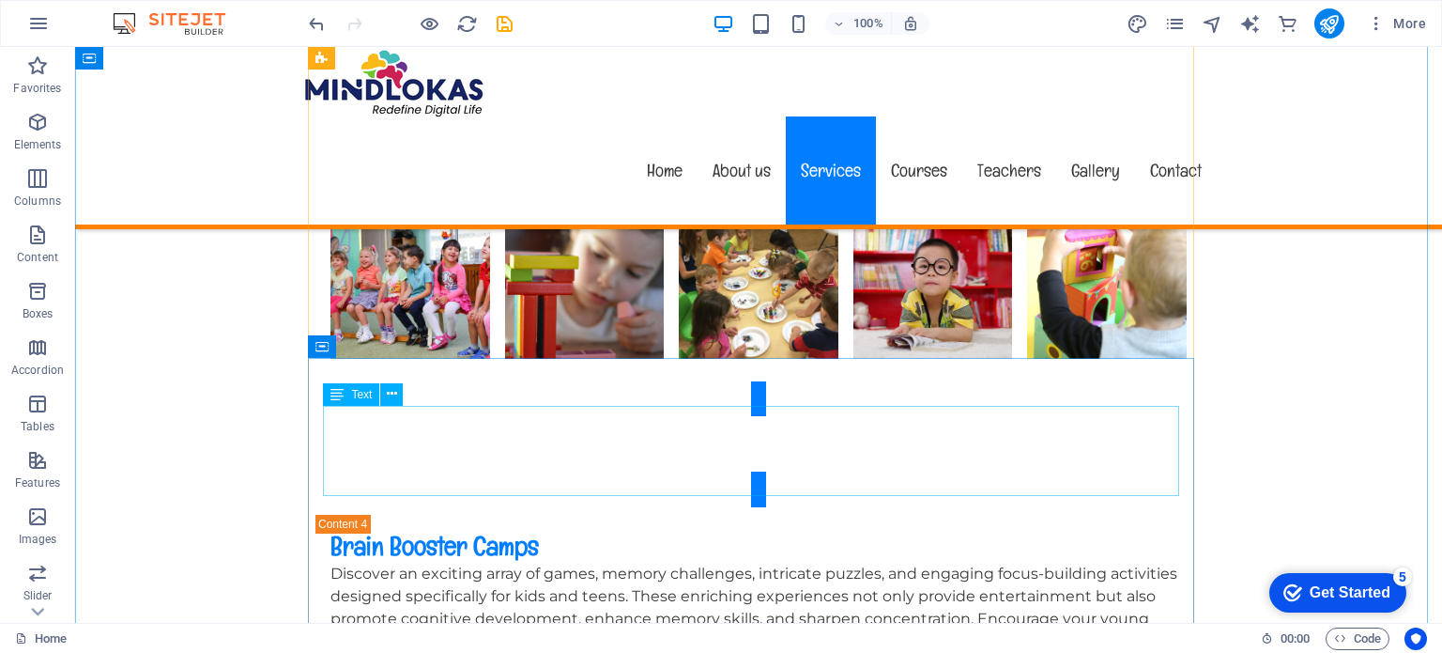
scroll to position [5186, 0]
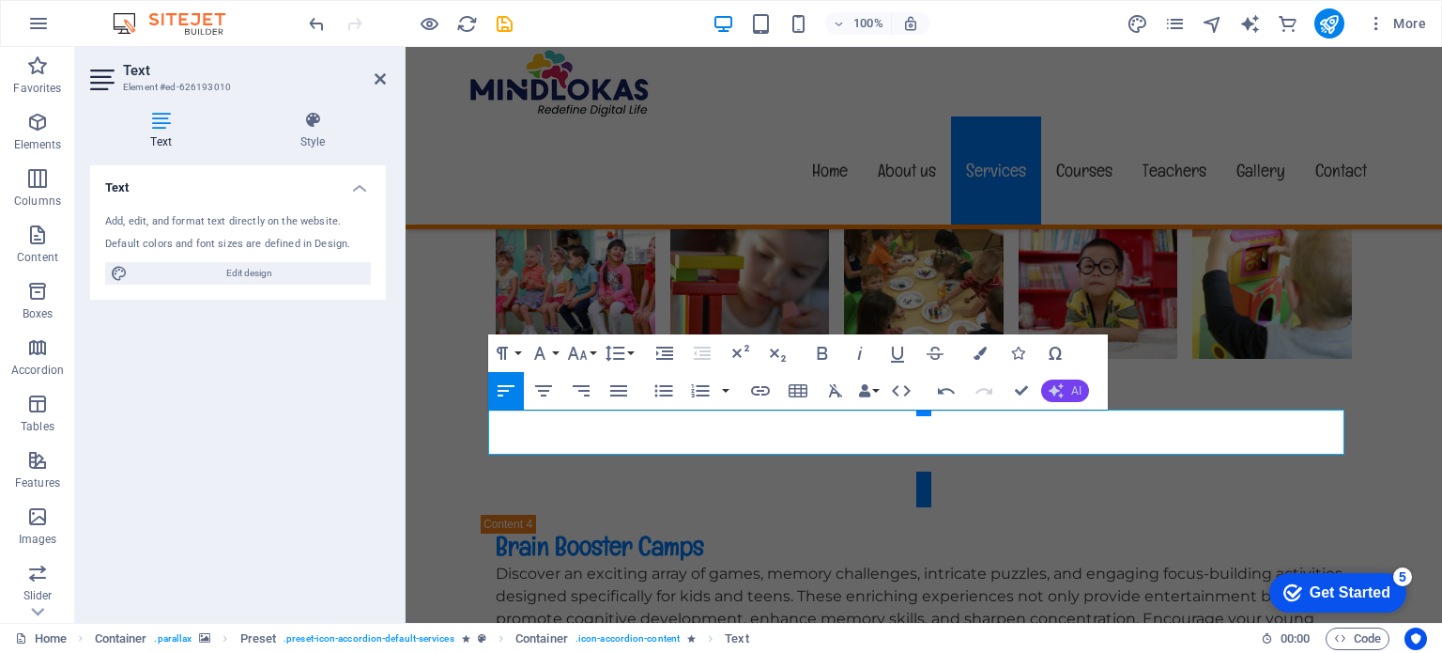
click at [1074, 390] on span "AI" at bounding box center [1076, 390] width 10 height 11
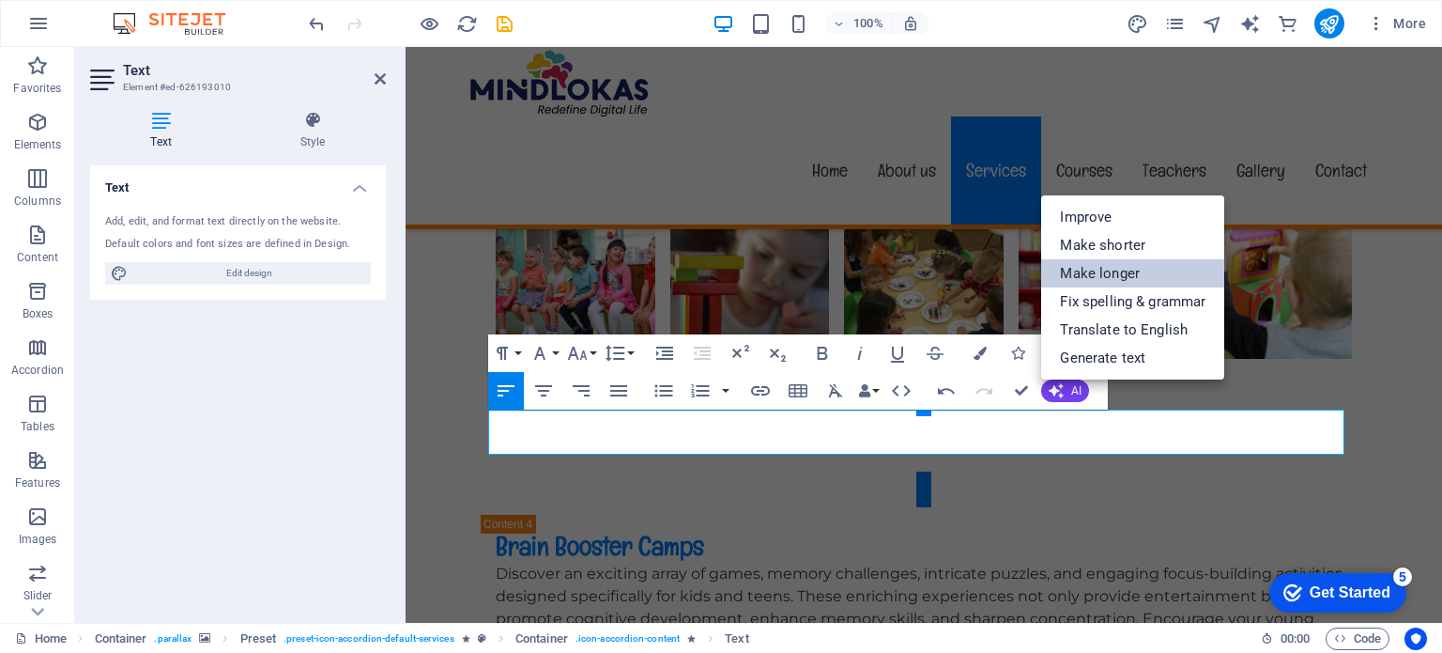
click at [1116, 277] on link "Make longer" at bounding box center [1132, 273] width 183 height 28
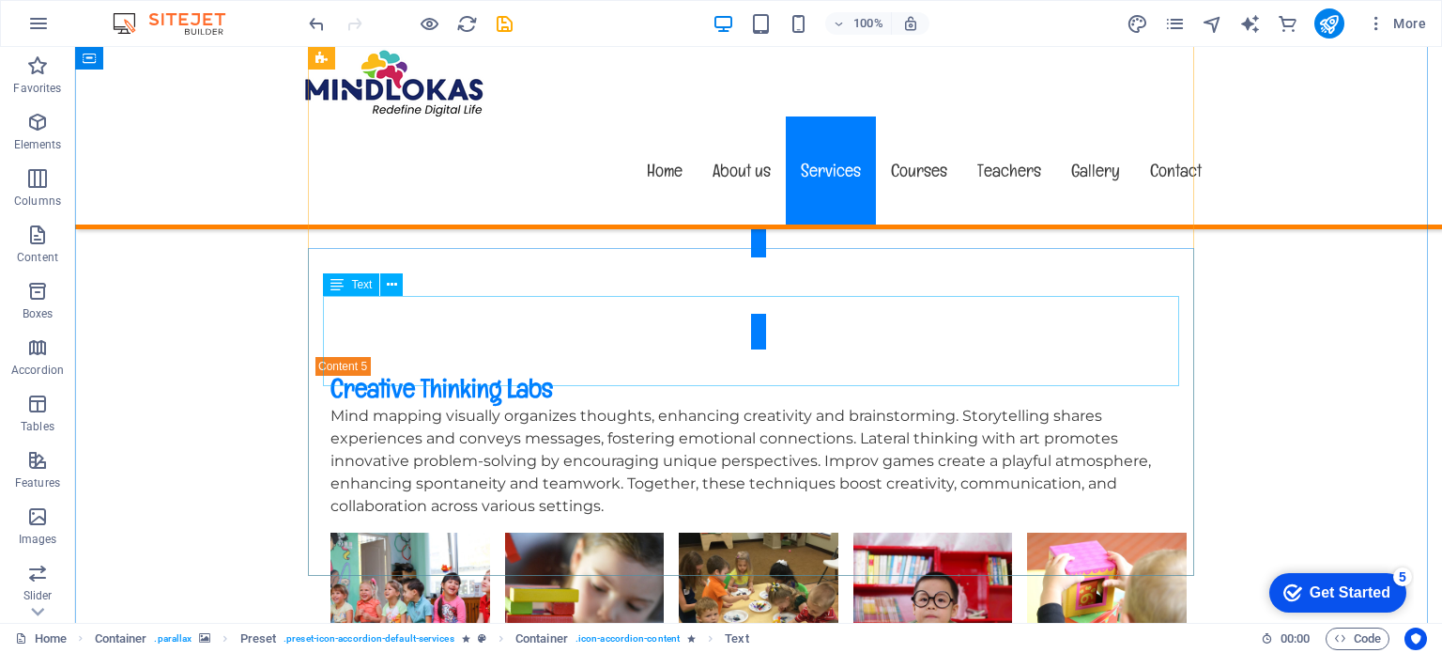
scroll to position [5818, 0]
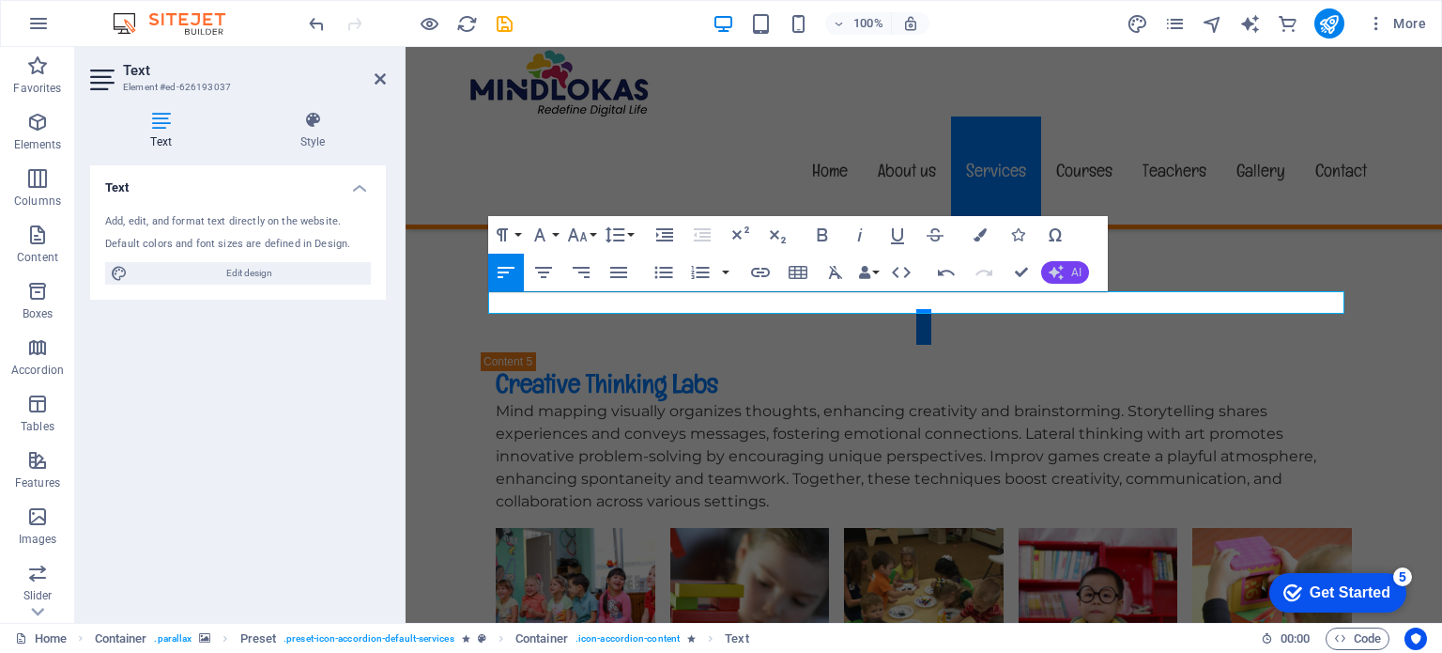
click at [1055, 273] on icon "button" at bounding box center [1056, 272] width 15 height 15
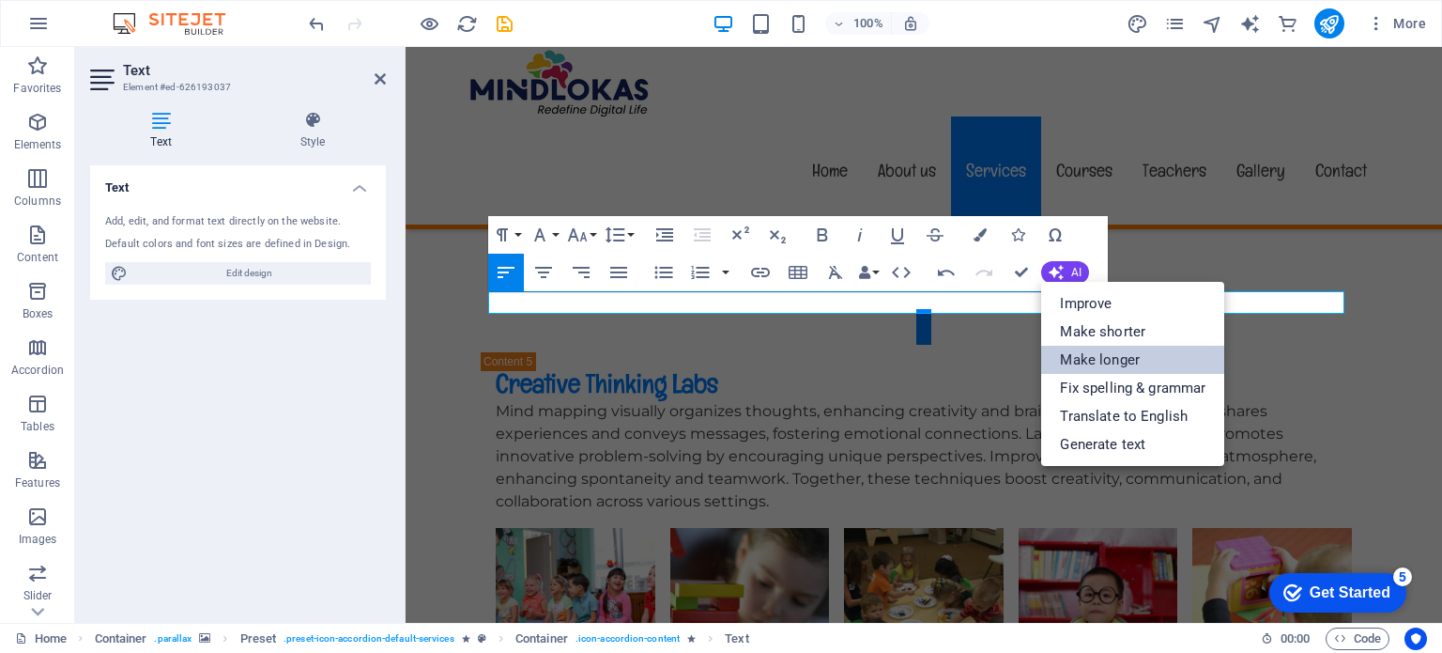
click at [1075, 346] on link "Make longer" at bounding box center [1132, 360] width 183 height 28
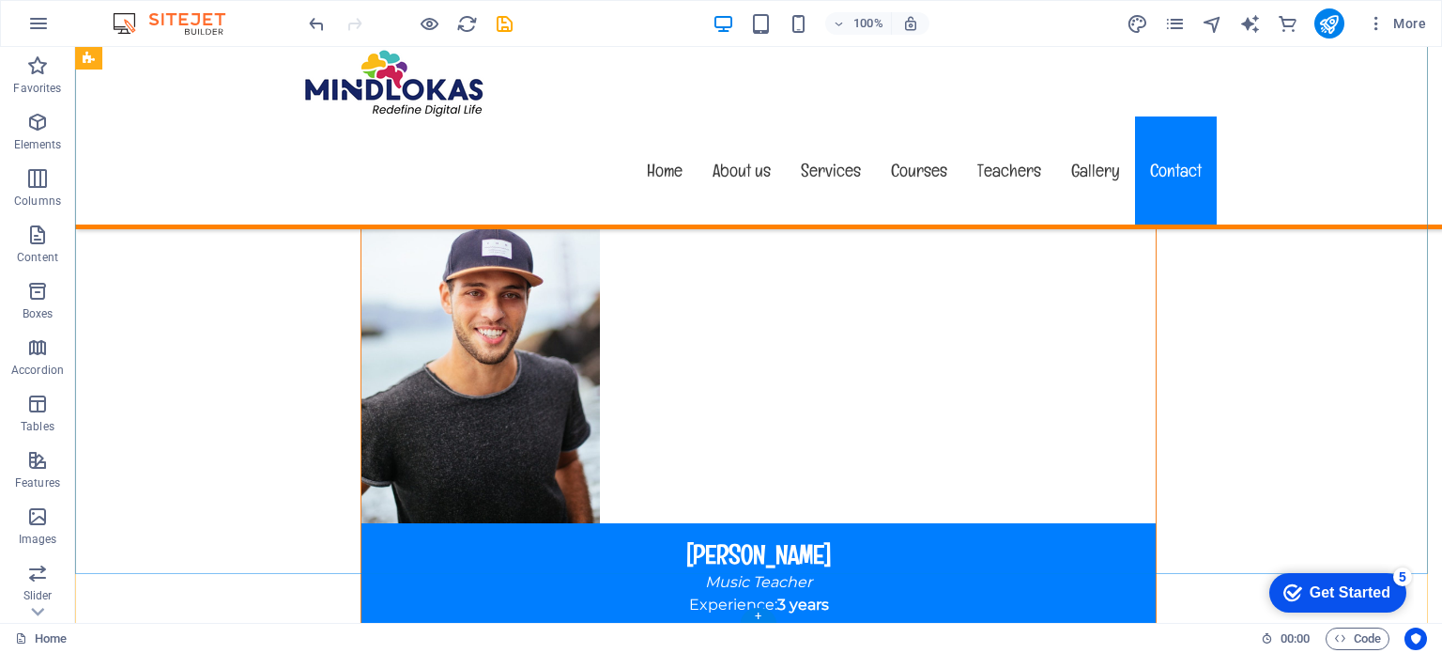
scroll to position [17259, 0]
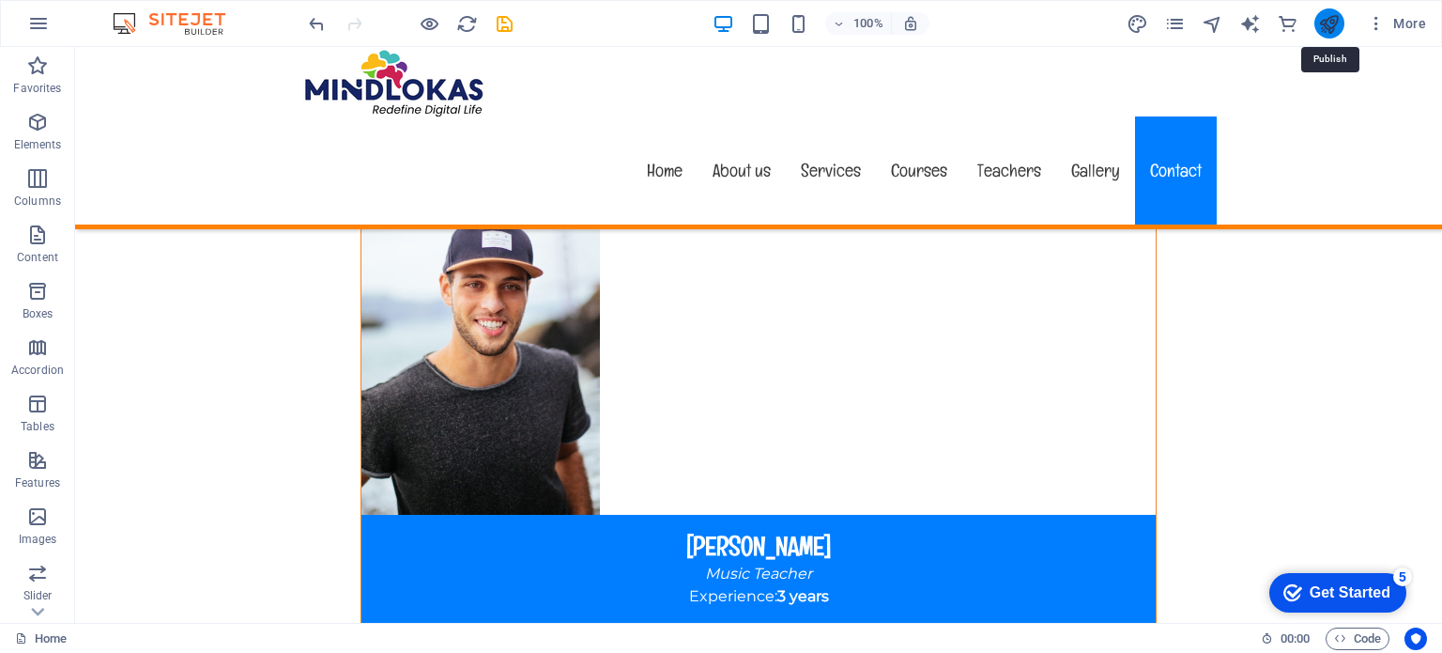
click at [1322, 24] on icon "publish" at bounding box center [1329, 24] width 22 height 22
